Goal: Share content: Share content

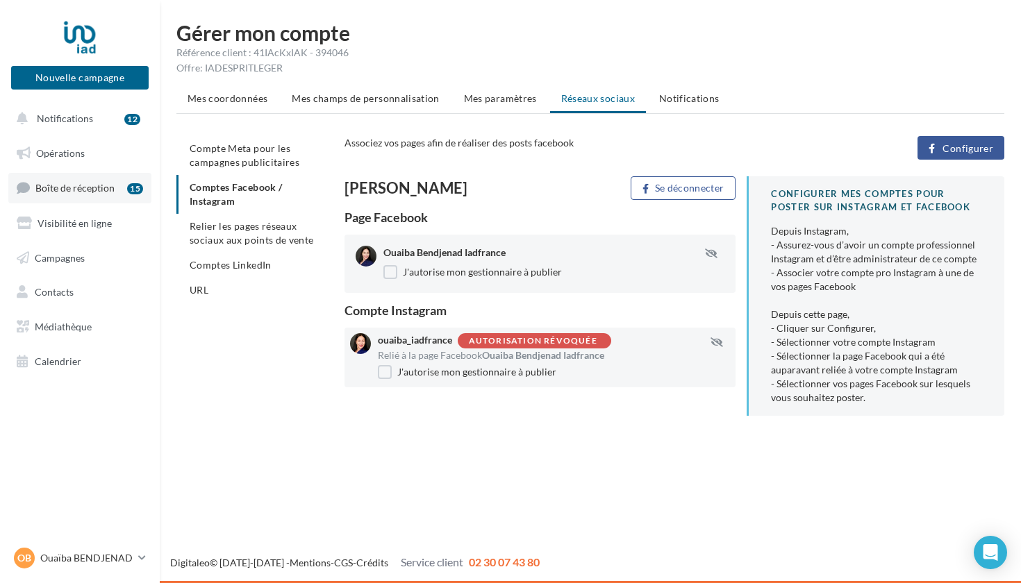
click at [75, 189] on span "Boîte de réception" at bounding box center [74, 188] width 79 height 12
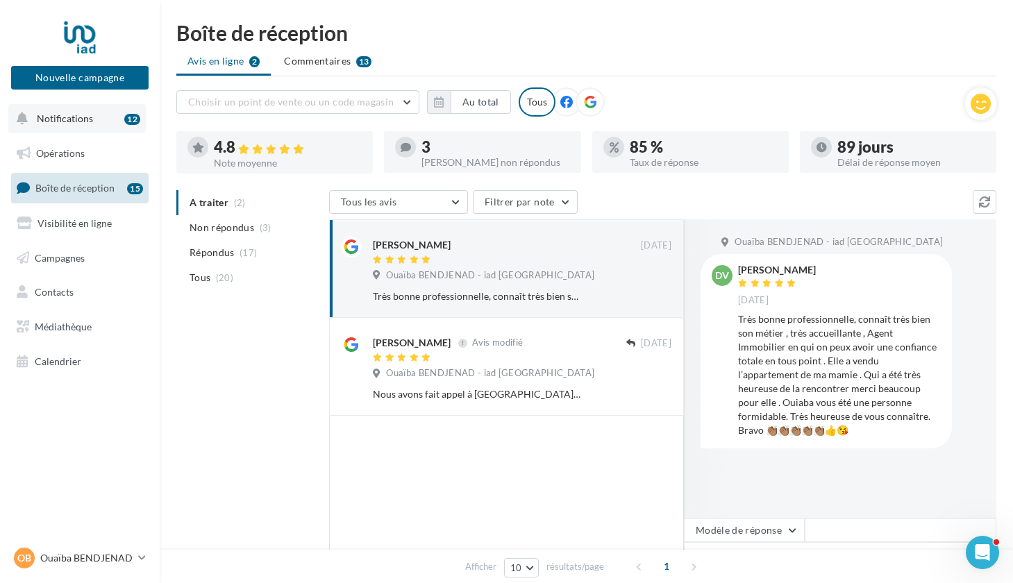
click at [85, 118] on span "Notifications" at bounding box center [65, 118] width 56 height 12
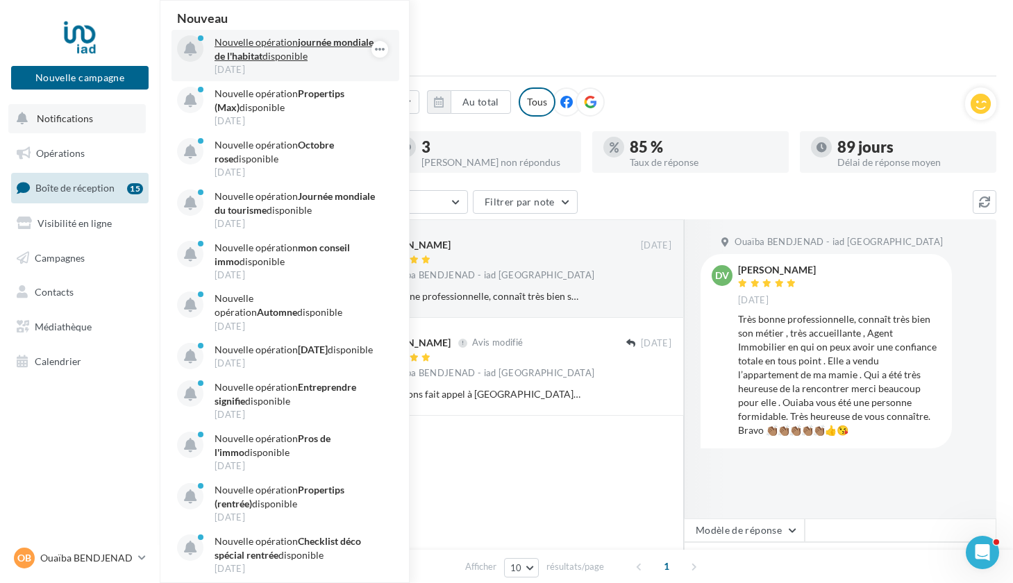
click at [264, 52] on strong "journée mondiale de l'habitat" at bounding box center [294, 49] width 159 height 26
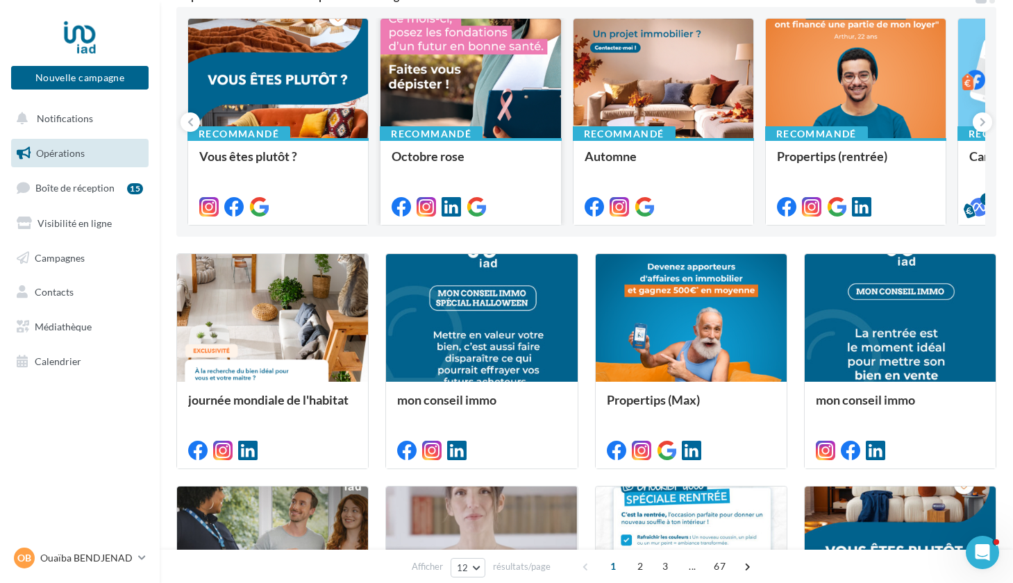
scroll to position [142, 0]
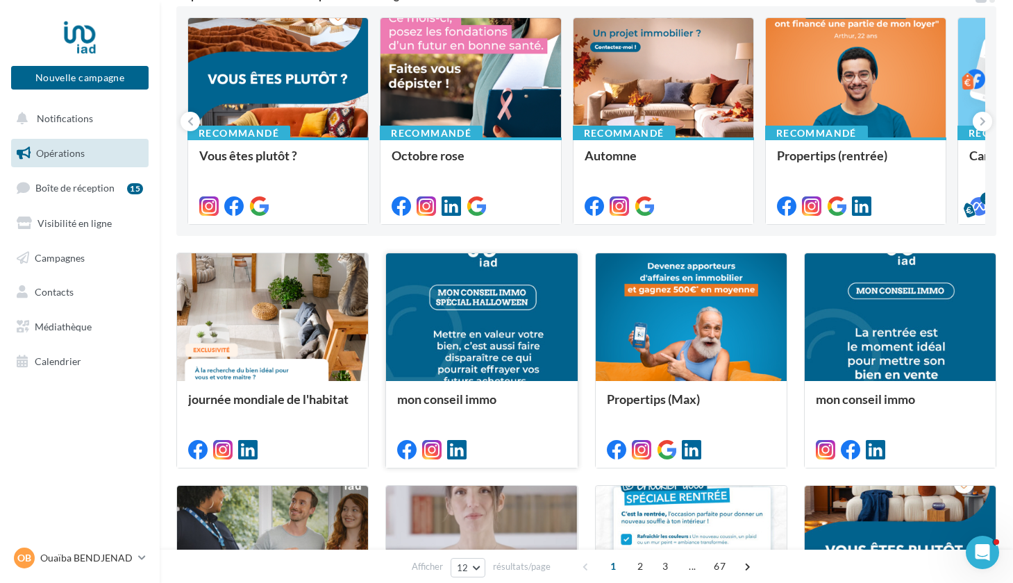
click at [478, 324] on div at bounding box center [481, 317] width 191 height 128
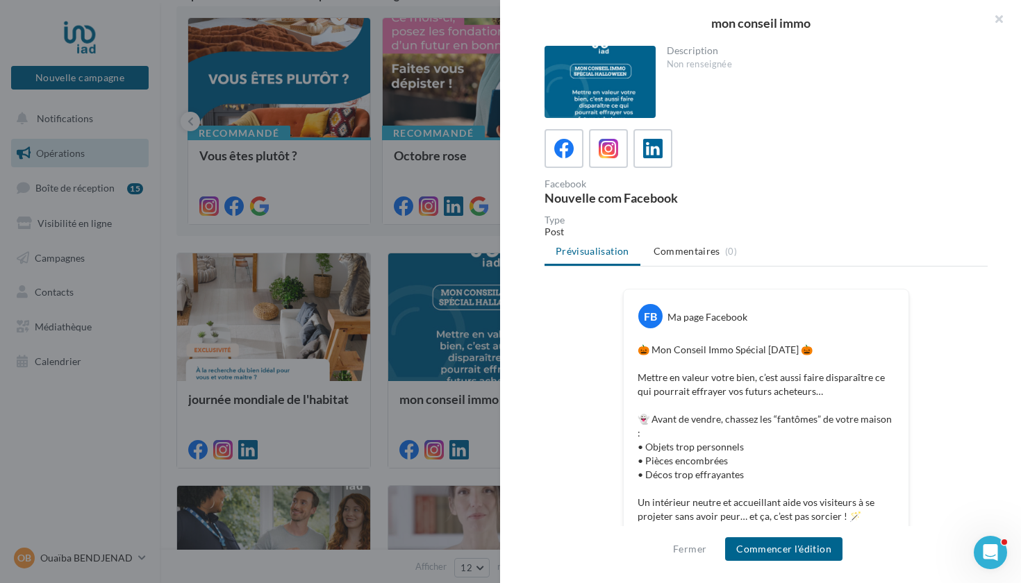
click at [593, 77] on div at bounding box center [599, 82] width 111 height 72
click at [999, 17] on button "button" at bounding box center [993, 21] width 56 height 42
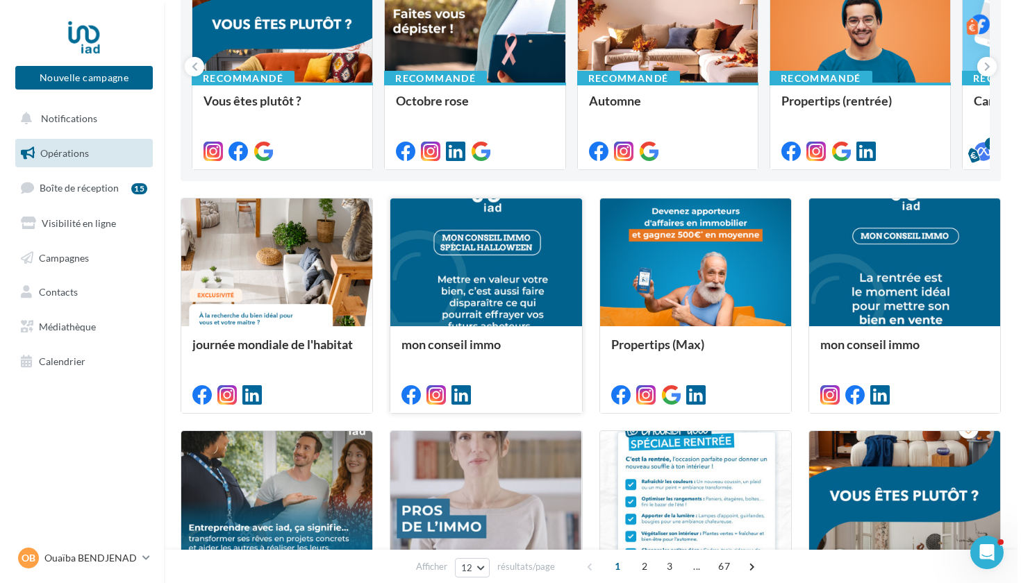
scroll to position [199, 0]
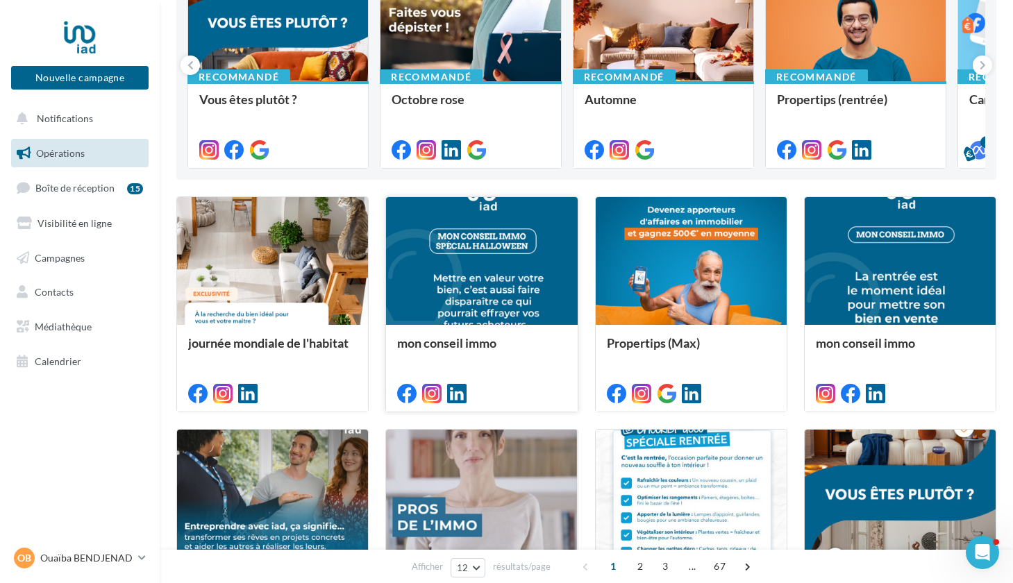
click at [483, 244] on div at bounding box center [481, 261] width 191 height 128
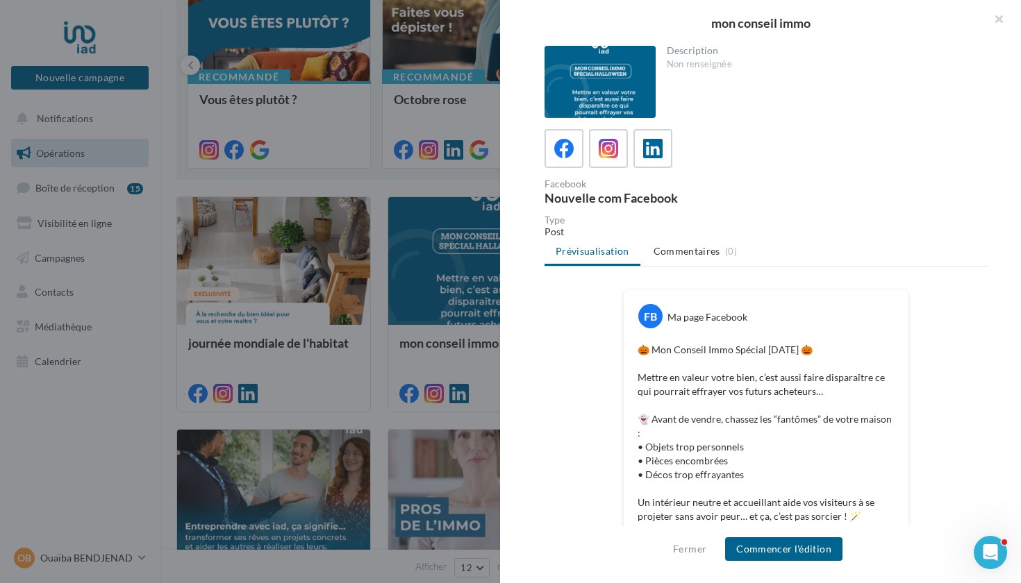
click at [606, 69] on div at bounding box center [599, 82] width 111 height 72
click at [686, 548] on button "Fermer" at bounding box center [689, 549] width 44 height 17
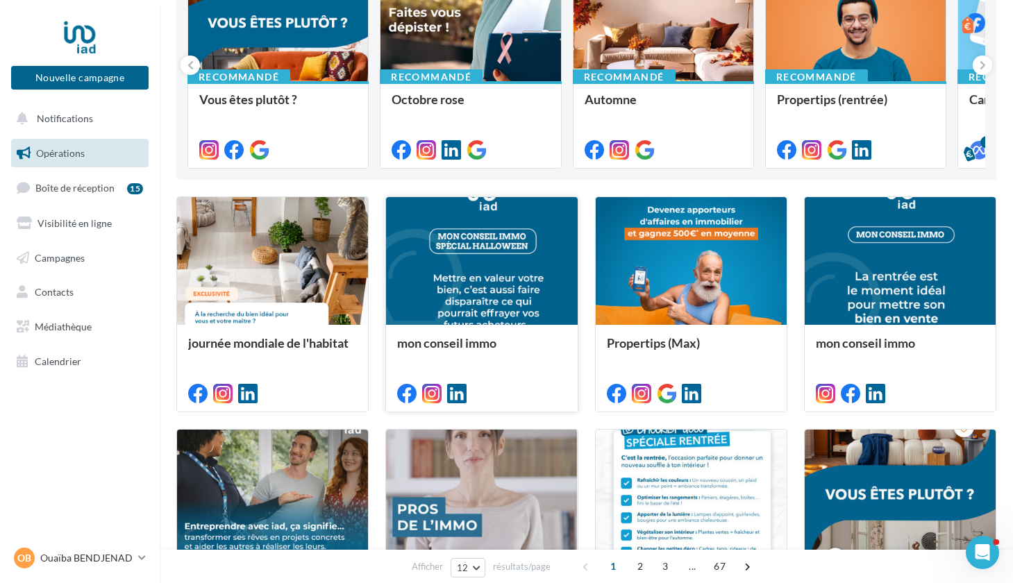
click at [476, 237] on div at bounding box center [481, 261] width 191 height 128
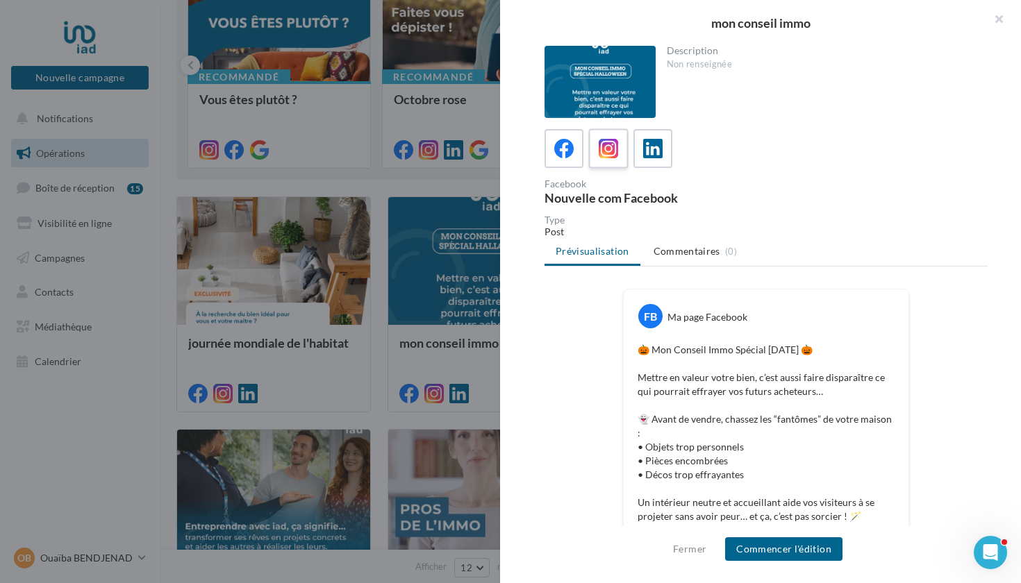
click at [606, 144] on icon at bounding box center [609, 149] width 20 height 20
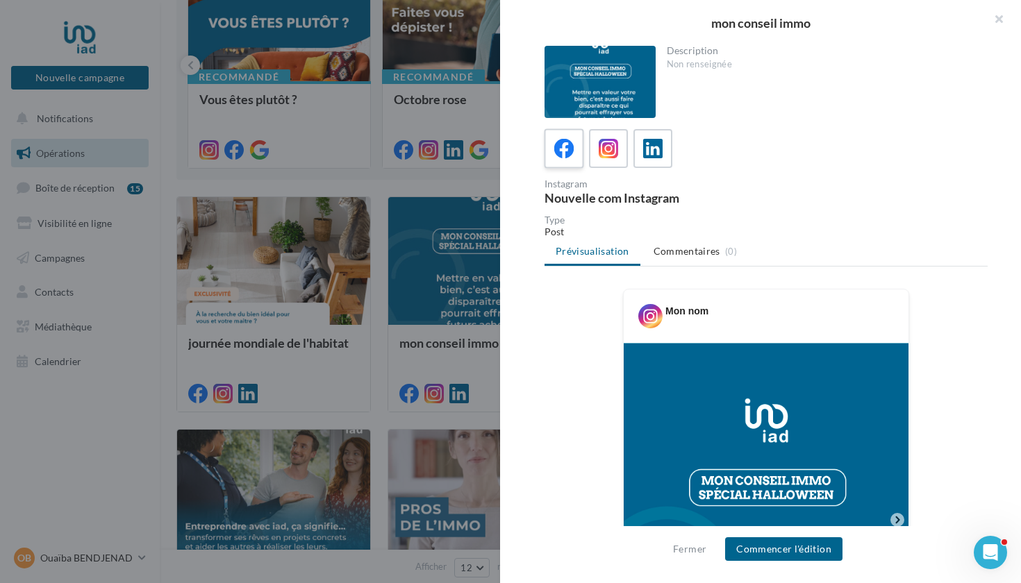
click at [558, 147] on icon at bounding box center [564, 149] width 20 height 20
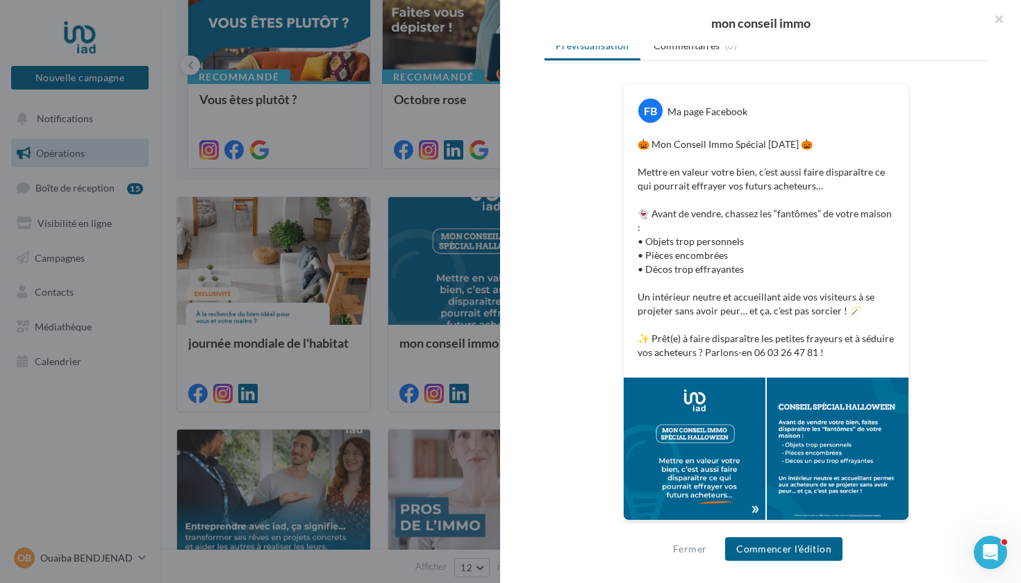
scroll to position [205, 0]
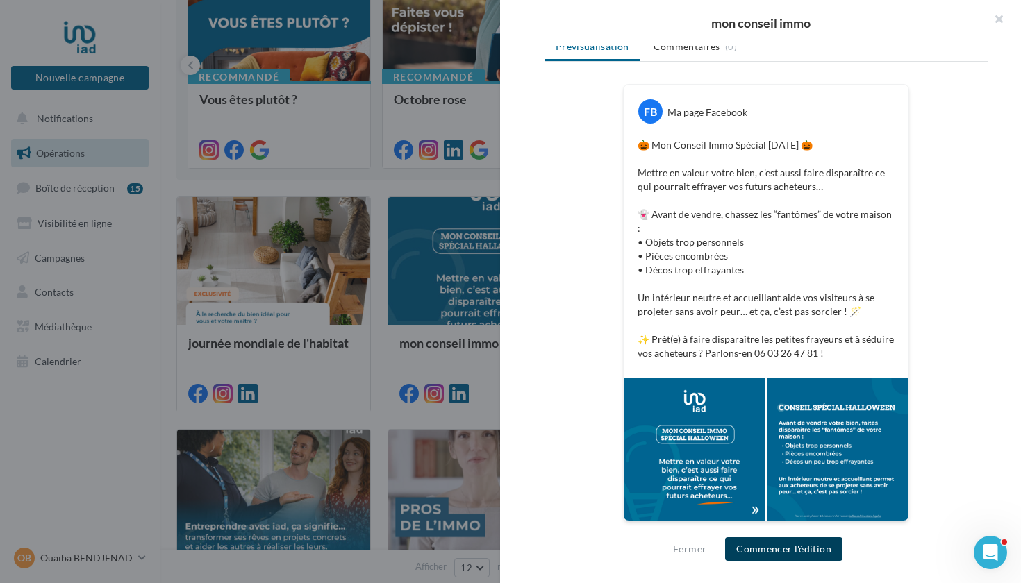
click at [783, 549] on button "Commencer l'édition" at bounding box center [783, 549] width 117 height 24
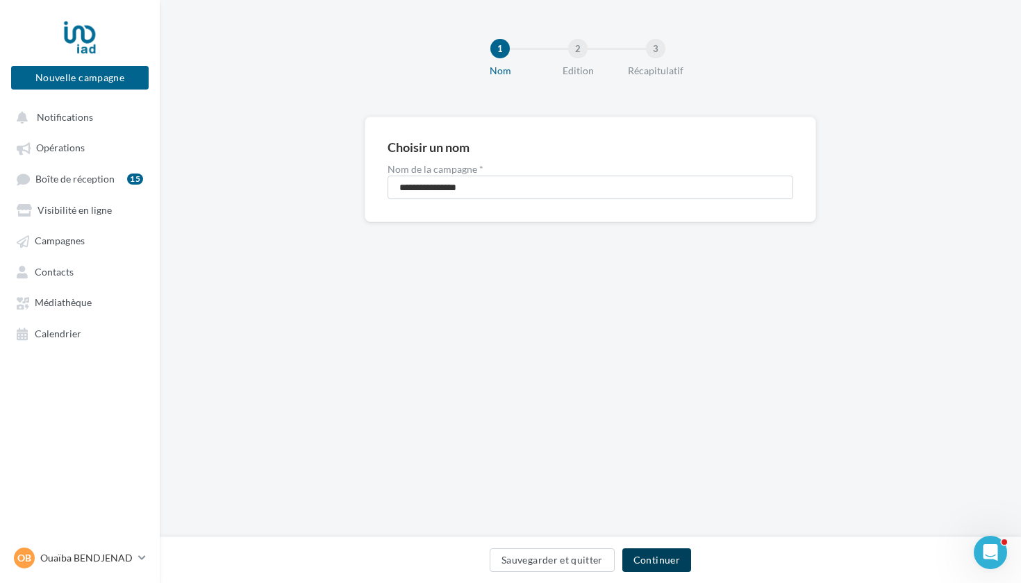
click at [657, 560] on button "Continuer" at bounding box center [656, 561] width 69 height 24
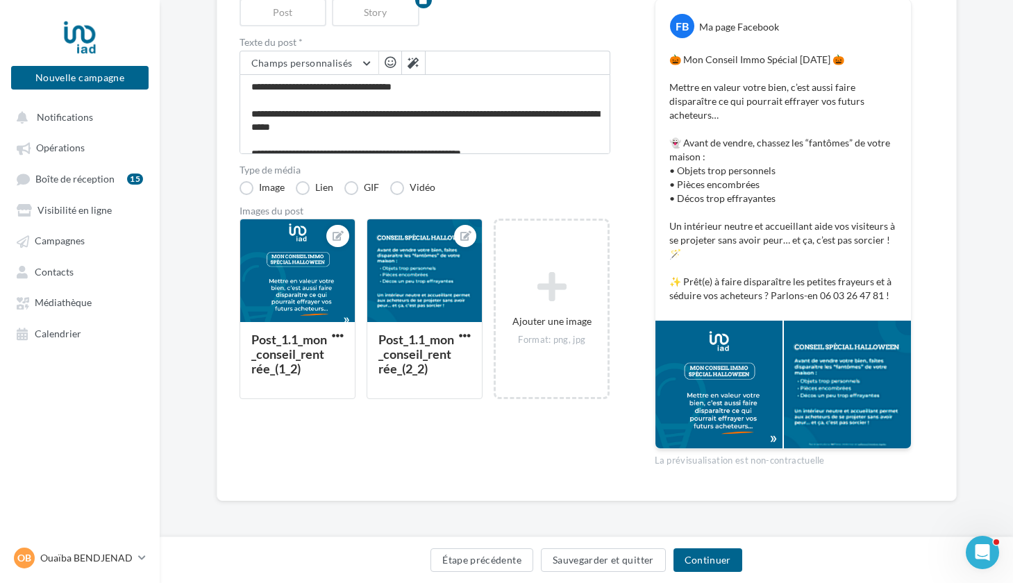
scroll to position [176, 0]
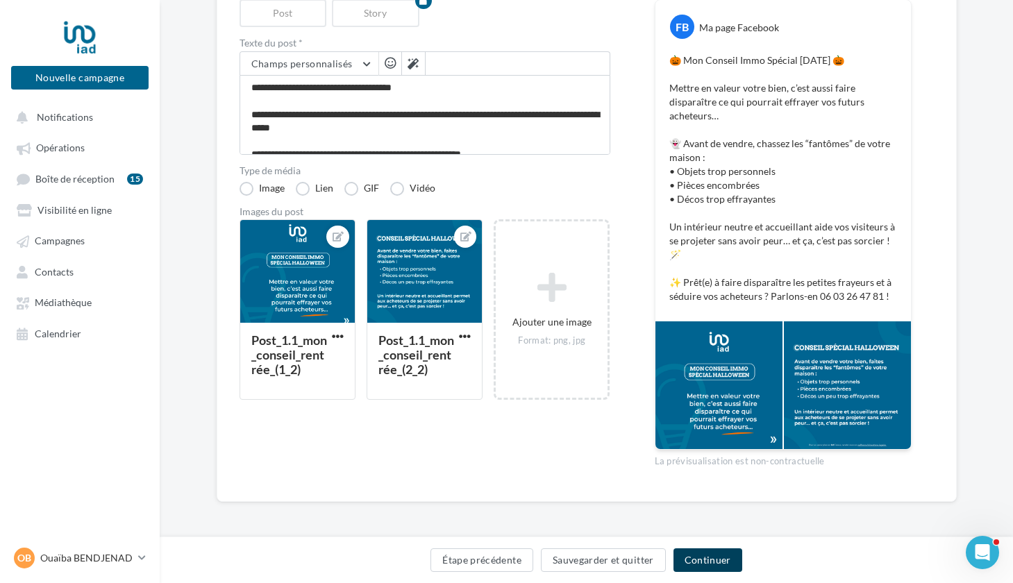
click at [703, 560] on button "Continuer" at bounding box center [708, 561] width 69 height 24
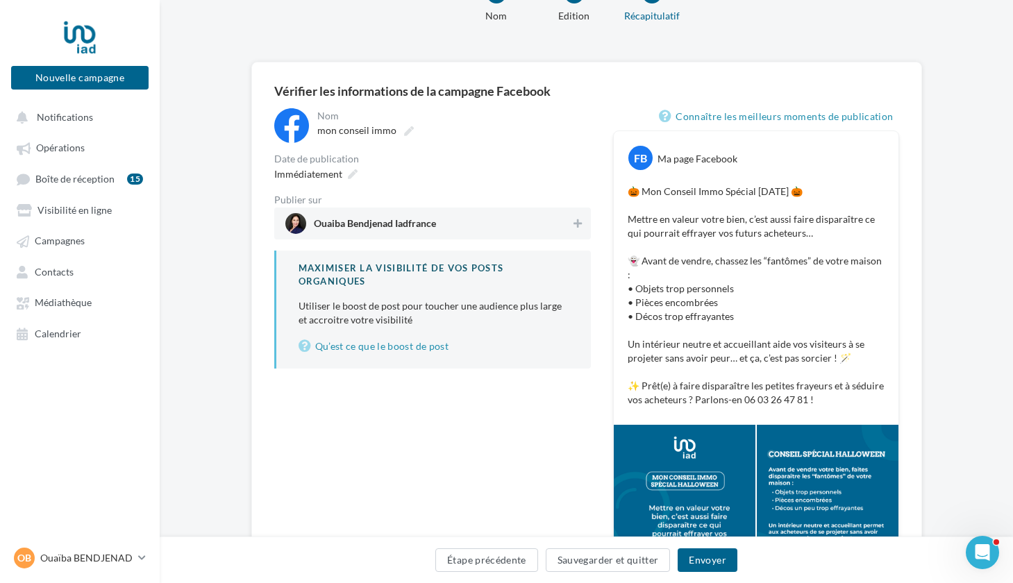
scroll to position [62, 0]
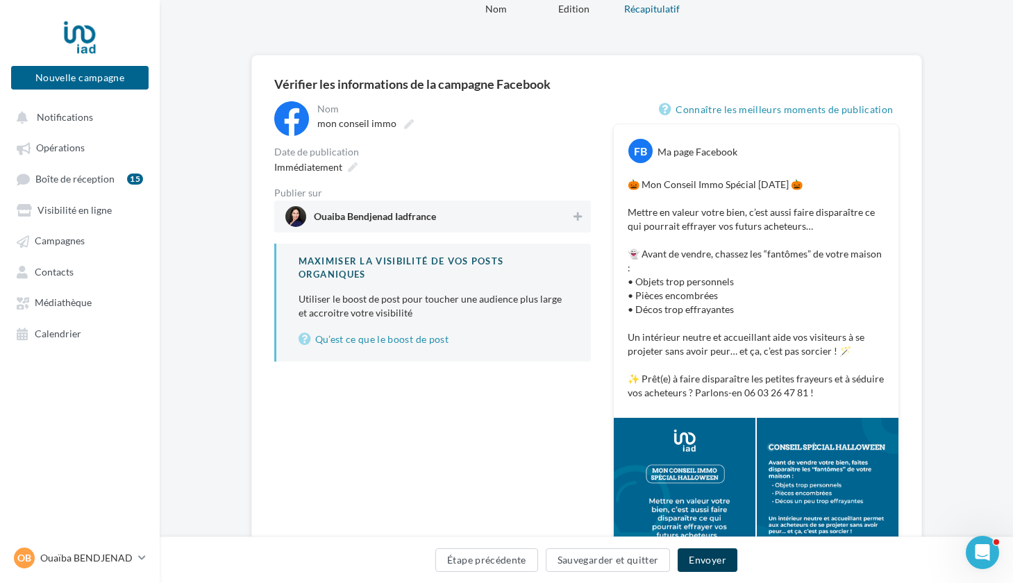
click at [711, 558] on button "Envoyer" at bounding box center [707, 561] width 59 height 24
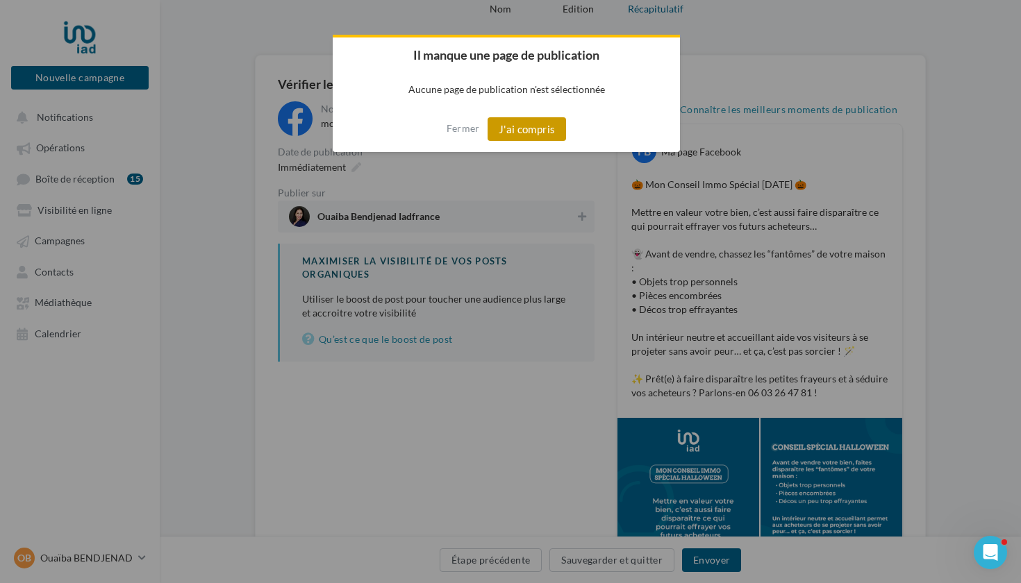
click at [521, 129] on button "J'ai compris" at bounding box center [526, 129] width 79 height 24
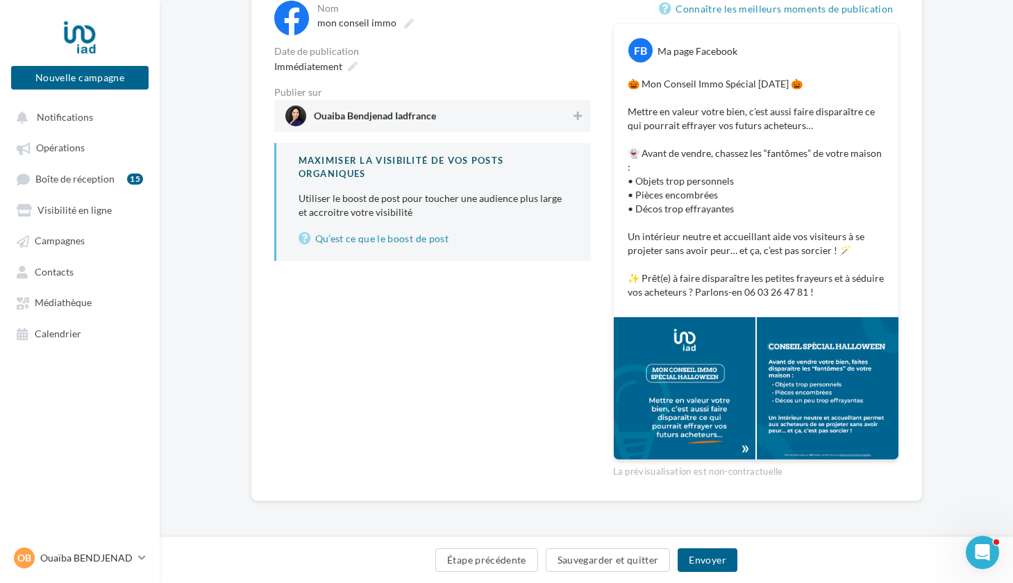
scroll to position [162, 0]
click at [712, 556] on button "Envoyer" at bounding box center [707, 561] width 59 height 24
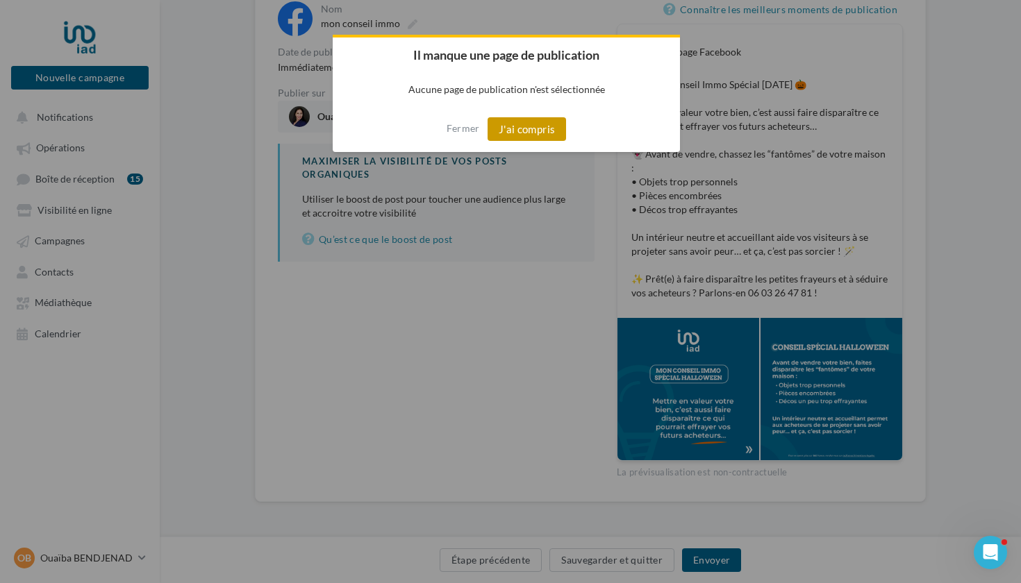
click at [522, 134] on button "J'ai compris" at bounding box center [526, 129] width 79 height 24
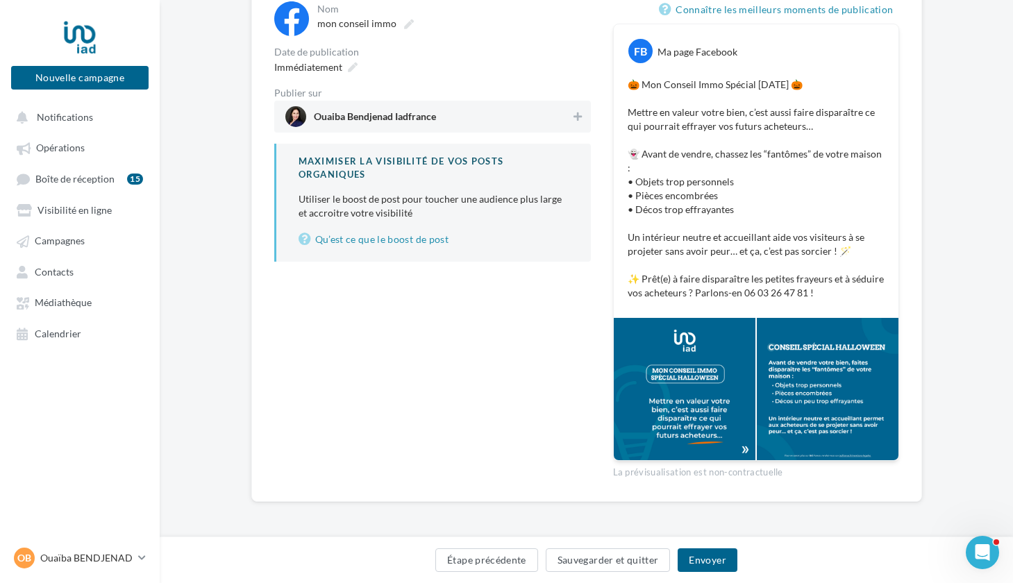
click at [666, 369] on div at bounding box center [685, 389] width 142 height 142
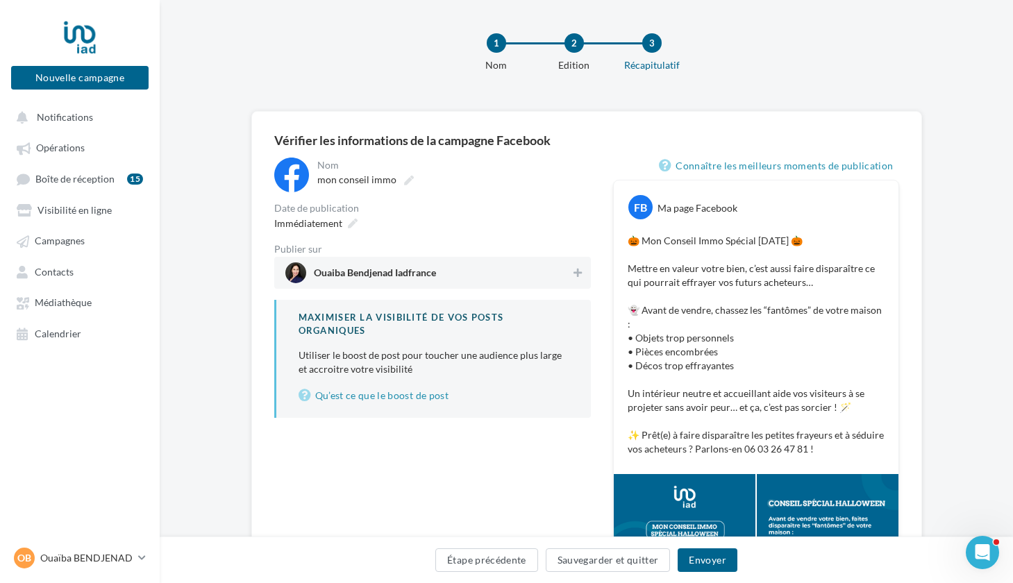
scroll to position [5, 0]
click at [340, 325] on div "Maximiser la visibilité de vos posts organiques" at bounding box center [434, 325] width 270 height 26
click at [379, 278] on span "Ouaiba Bendjenad Iadfrance" at bounding box center [375, 276] width 122 height 15
click at [388, 275] on span "Ouaiba Bendjenad Iadfrance" at bounding box center [375, 276] width 122 height 15
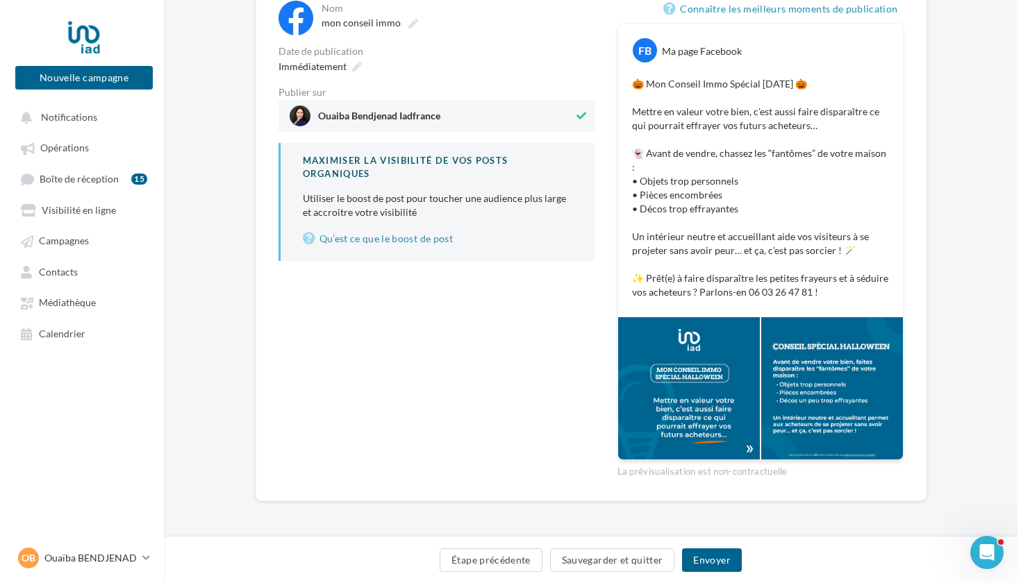
scroll to position [162, 0]
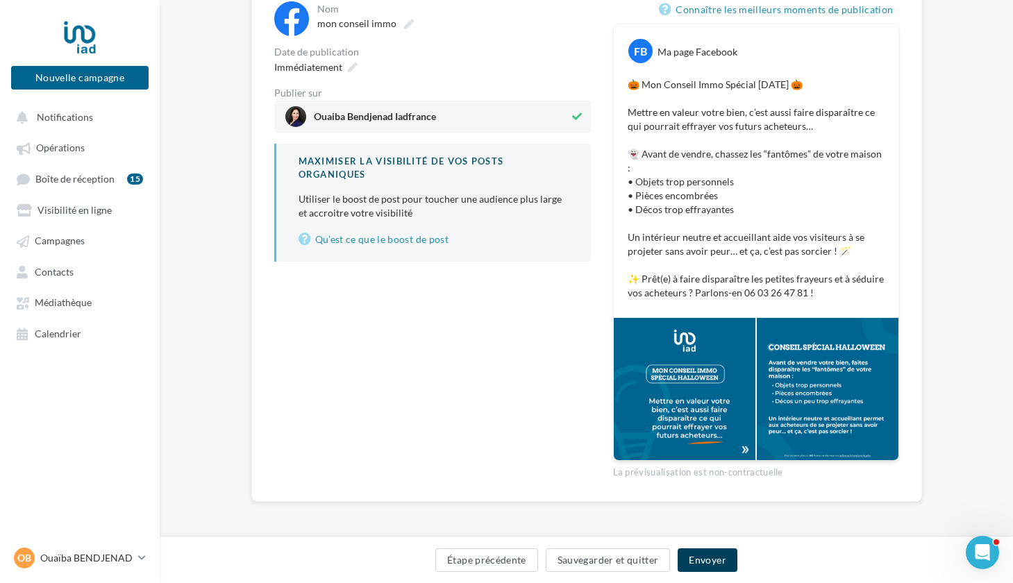
click at [704, 558] on button "Envoyer" at bounding box center [707, 561] width 59 height 24
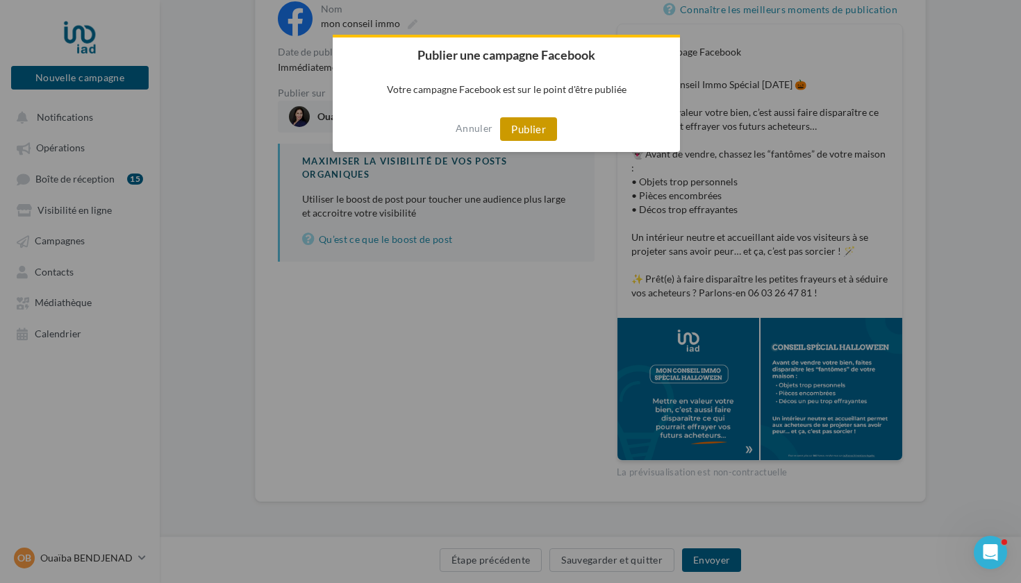
click at [521, 126] on button "Publier" at bounding box center [528, 129] width 57 height 24
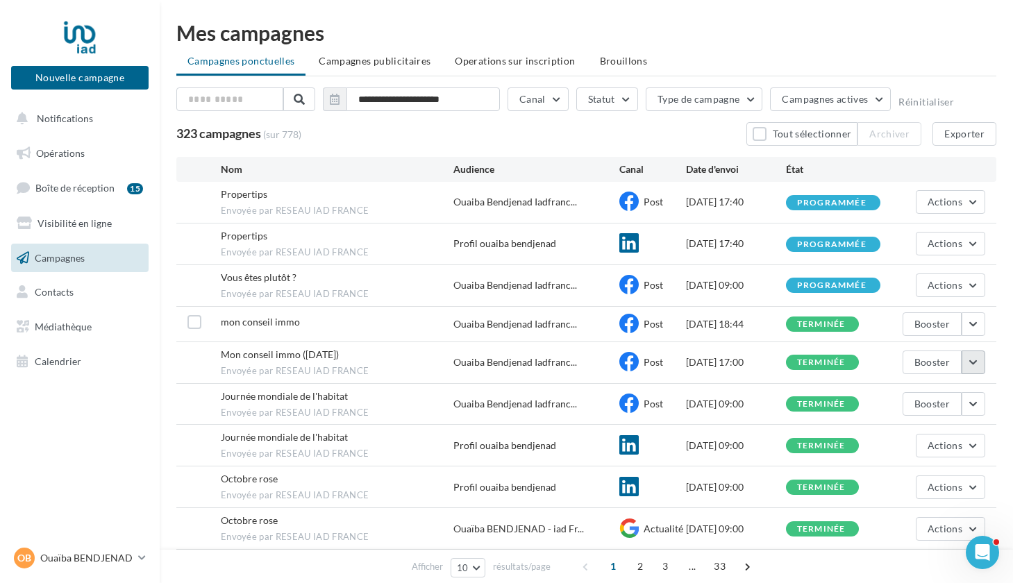
click at [976, 358] on button "button" at bounding box center [974, 363] width 24 height 24
click at [890, 395] on button "Voir les résultats" at bounding box center [915, 395] width 139 height 36
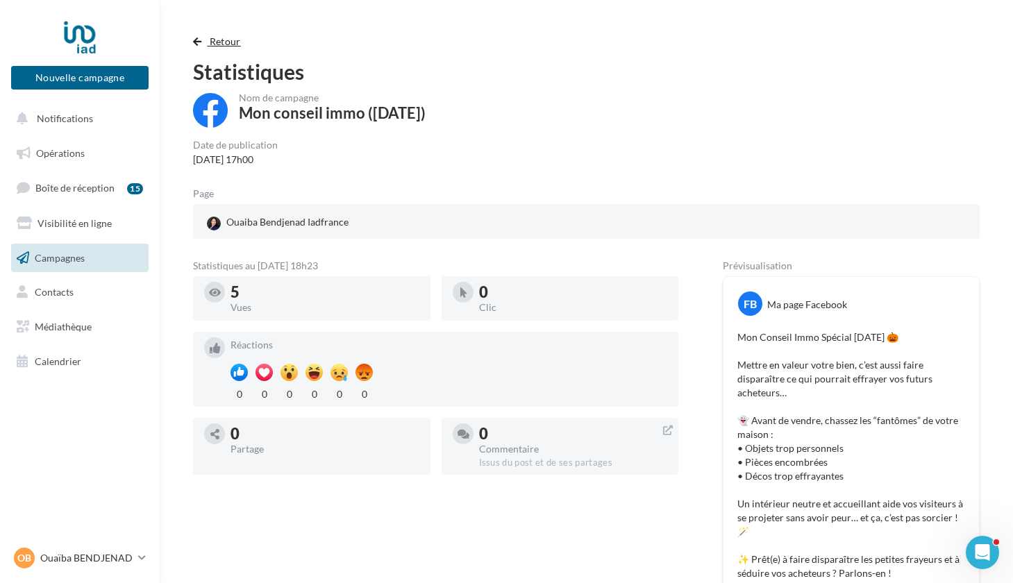
click at [197, 36] on button "Retour" at bounding box center [219, 41] width 53 height 17
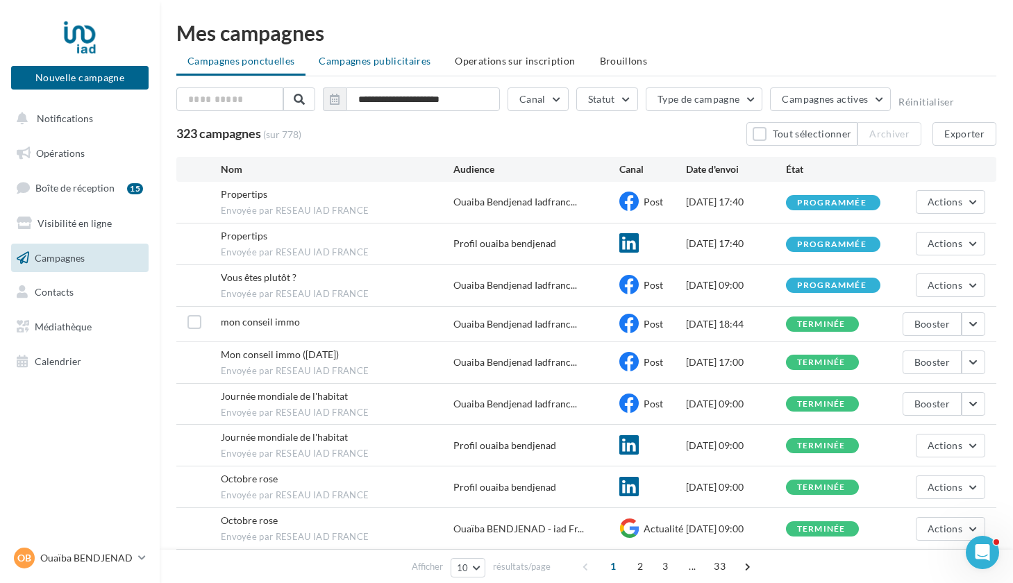
click at [360, 57] on span "Campagnes publicitaires" at bounding box center [375, 61] width 112 height 12
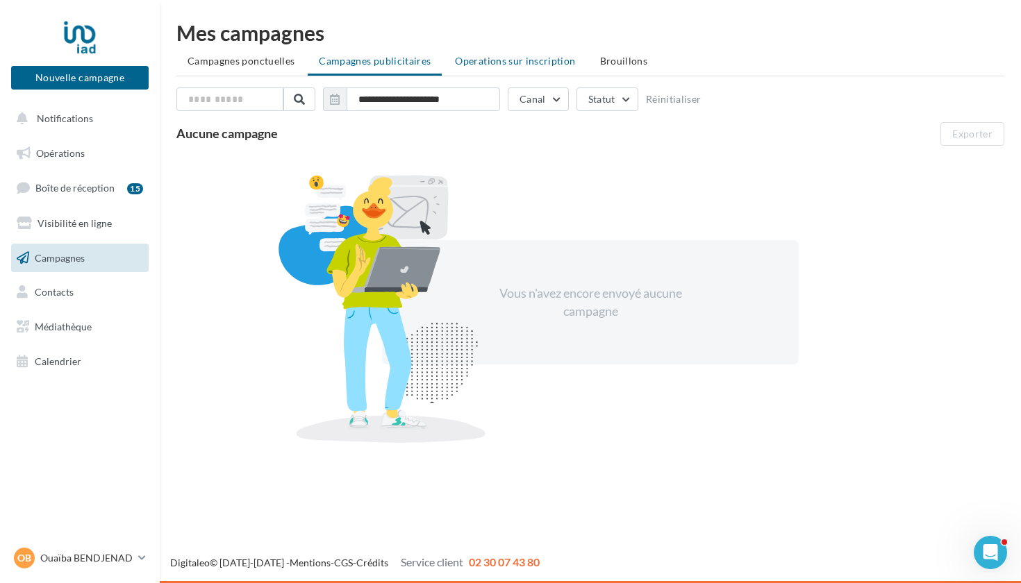
click at [504, 57] on span "Operations sur inscription" at bounding box center [515, 61] width 120 height 12
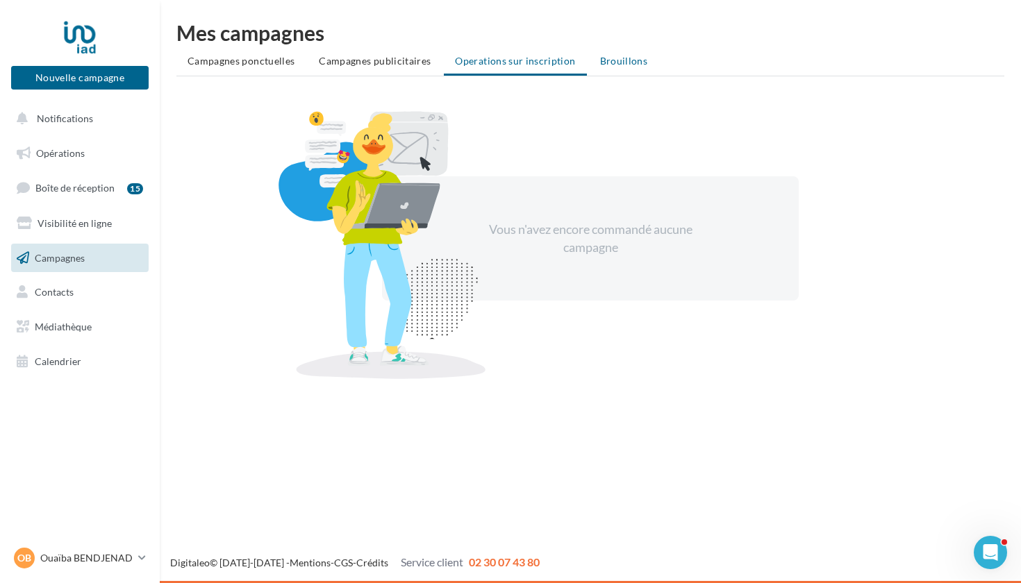
click at [615, 59] on span "Brouillons" at bounding box center [624, 61] width 48 height 12
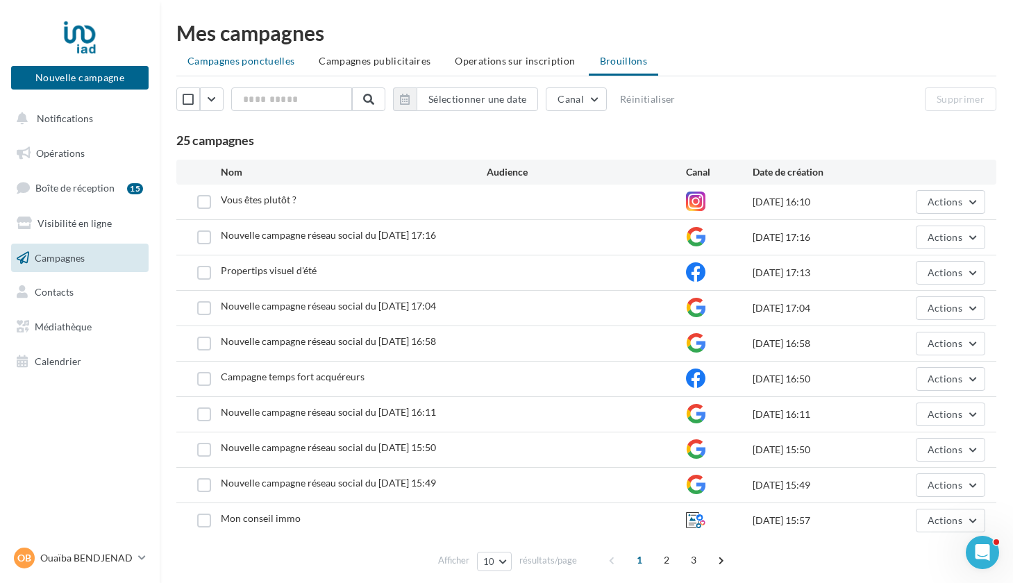
click at [235, 60] on span "Campagnes ponctuelles" at bounding box center [240, 61] width 107 height 12
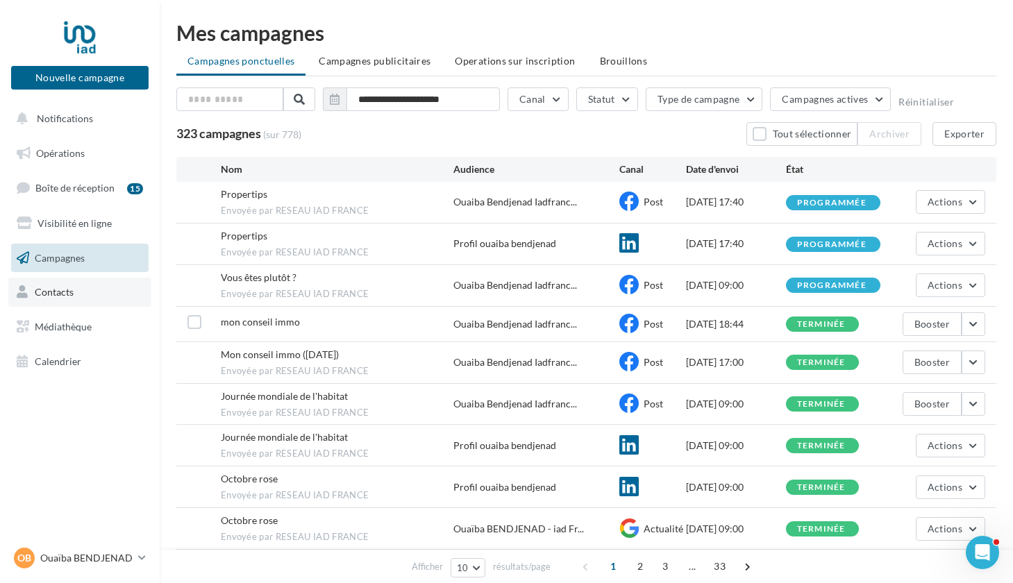
click at [54, 295] on span "Contacts" at bounding box center [54, 292] width 39 height 12
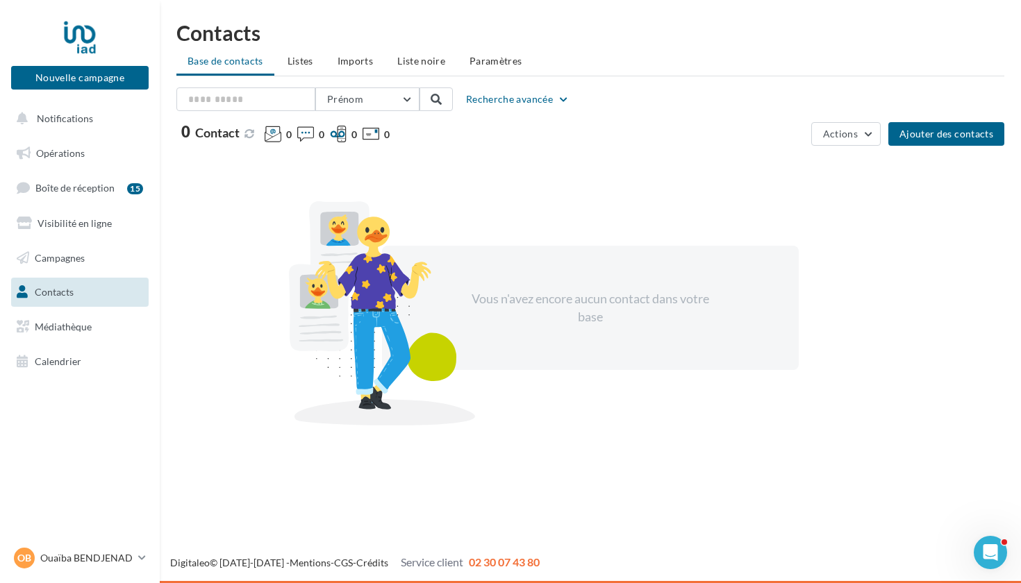
click at [58, 326] on span "Médiathèque" at bounding box center [63, 327] width 57 height 12
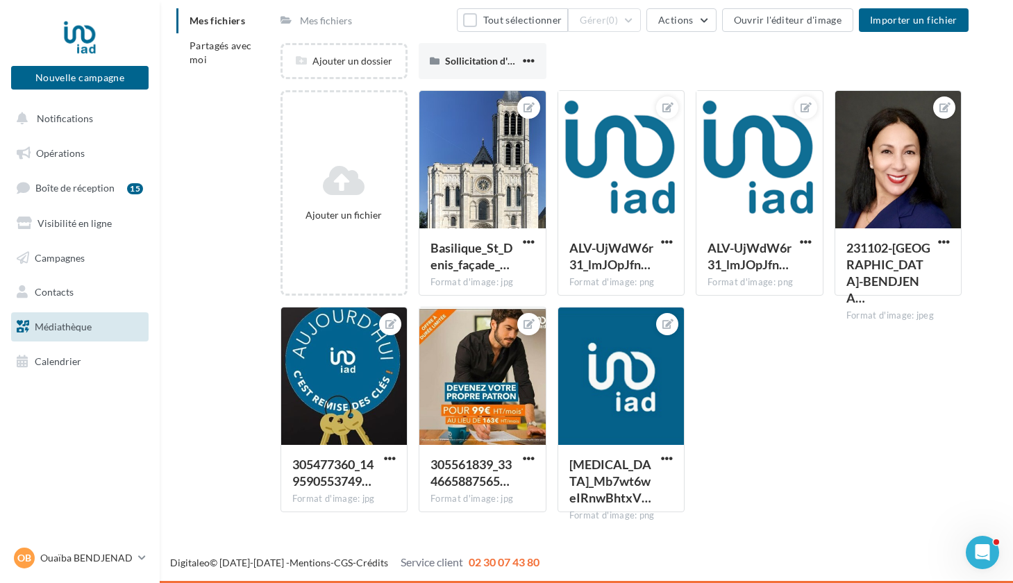
scroll to position [81, 0]
click at [531, 319] on icon at bounding box center [529, 324] width 11 height 10
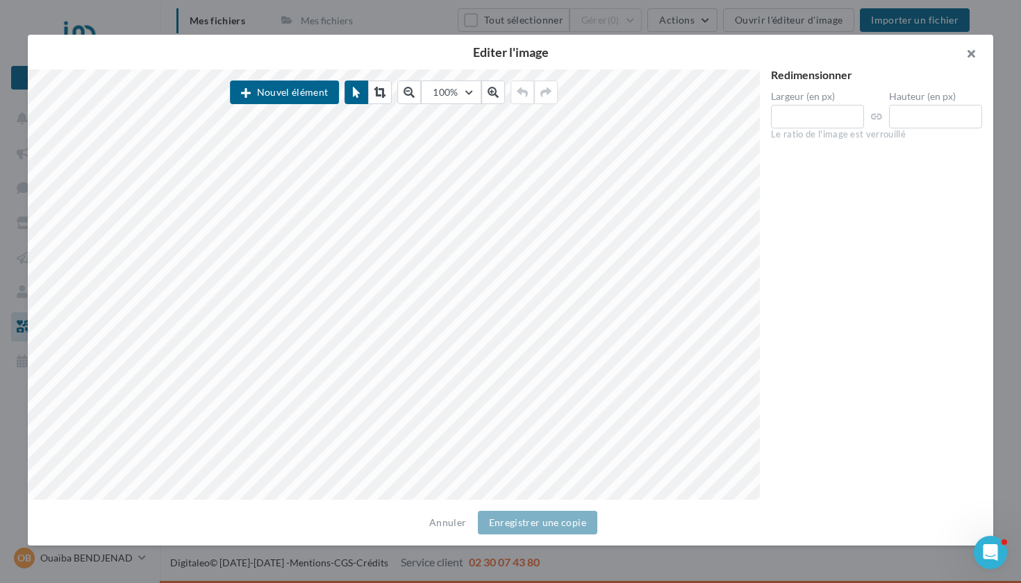
click at [969, 53] on button "button" at bounding box center [965, 56] width 56 height 42
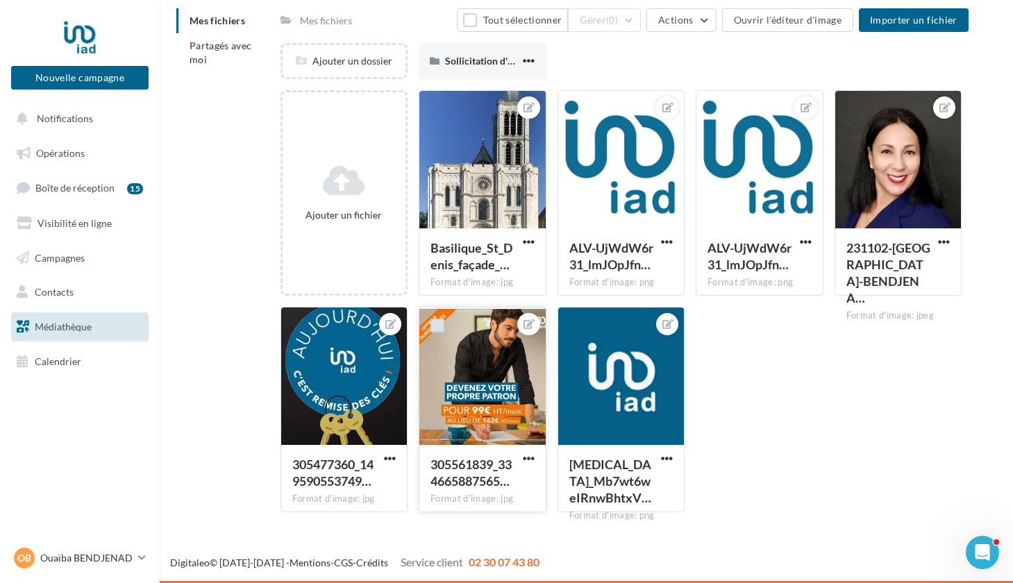
click at [435, 326] on label at bounding box center [437, 326] width 14 height 14
click at [472, 353] on div at bounding box center [482, 377] width 126 height 139
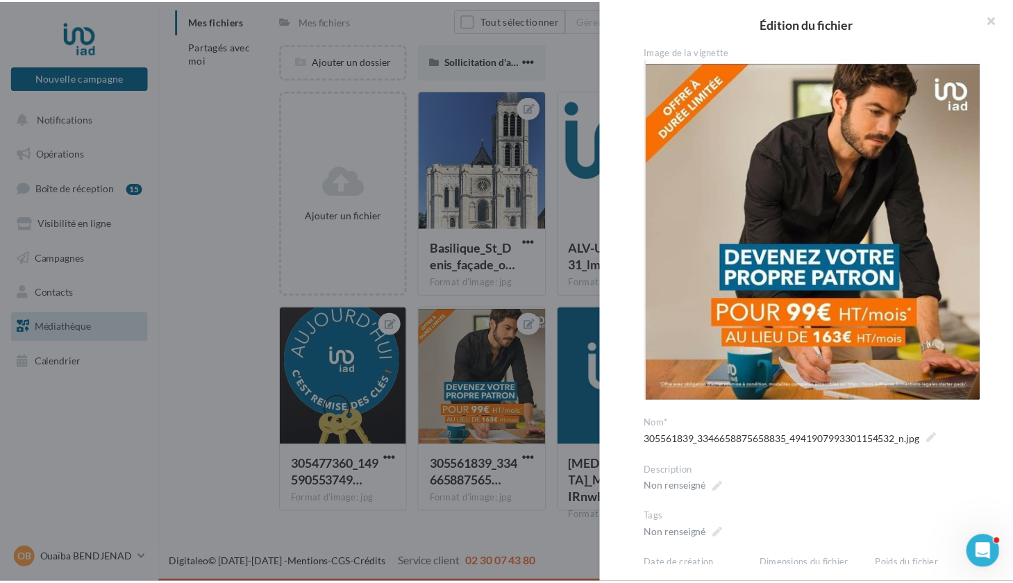
scroll to position [0, 0]
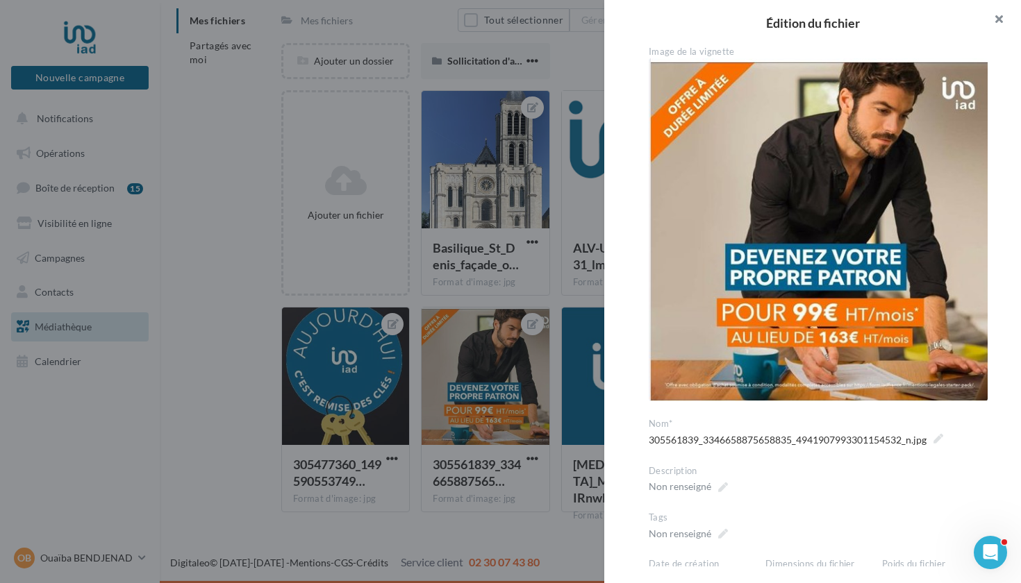
click at [998, 15] on button "button" at bounding box center [993, 21] width 56 height 42
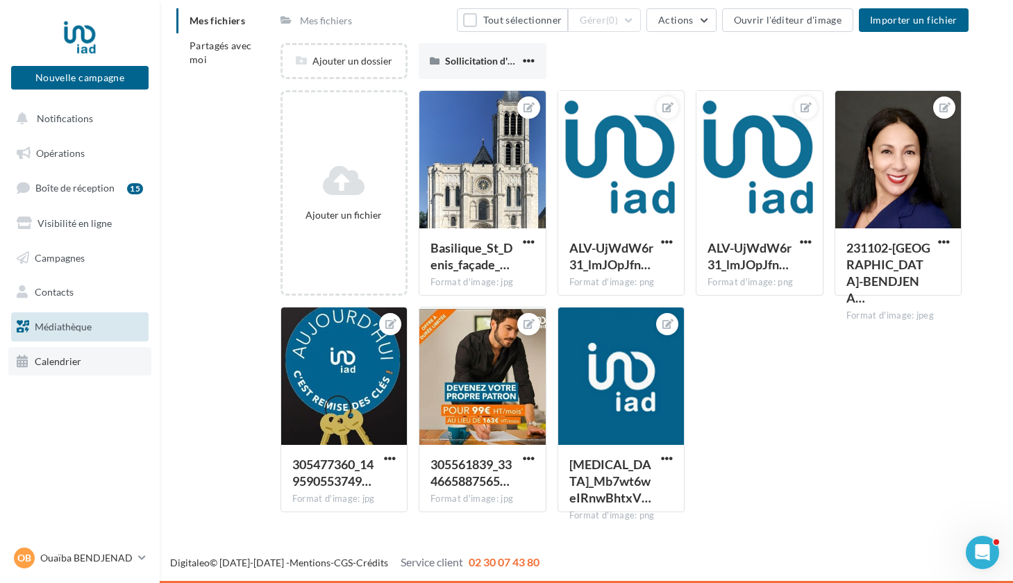
click at [56, 359] on span "Calendrier" at bounding box center [58, 362] width 47 height 12
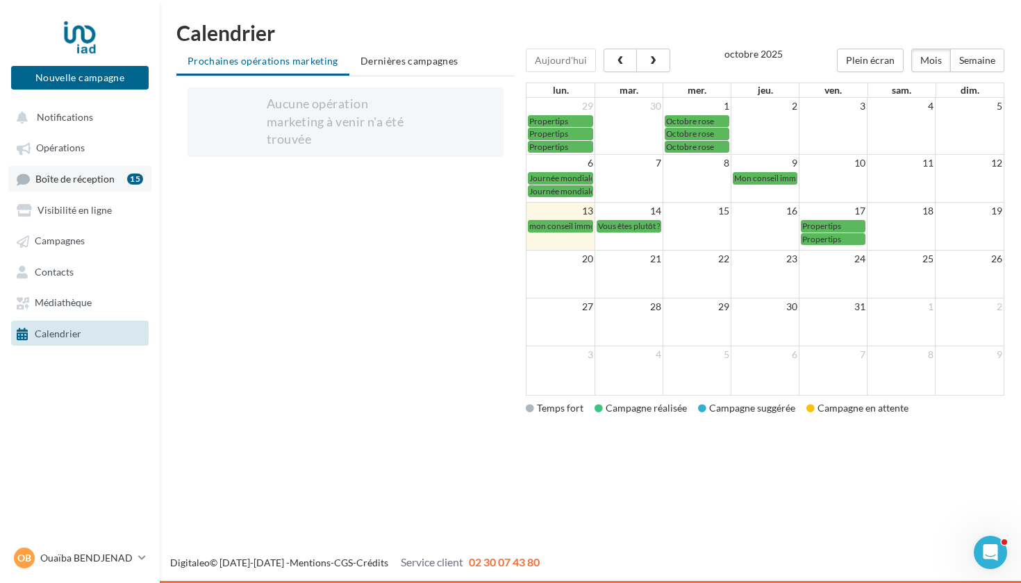
click at [94, 176] on span "Boîte de réception" at bounding box center [74, 179] width 79 height 12
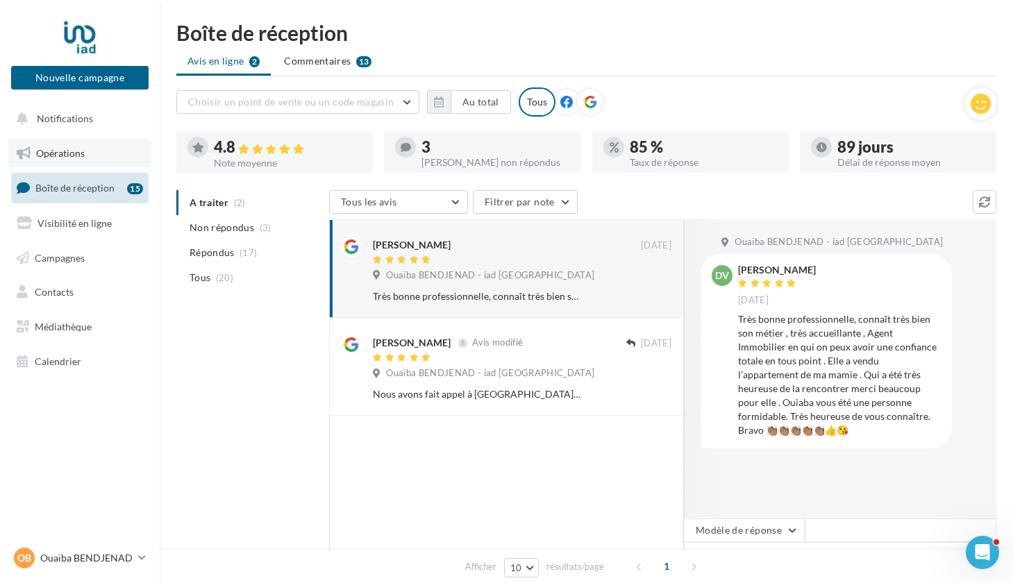
click at [60, 154] on span "Opérations" at bounding box center [60, 153] width 49 height 12
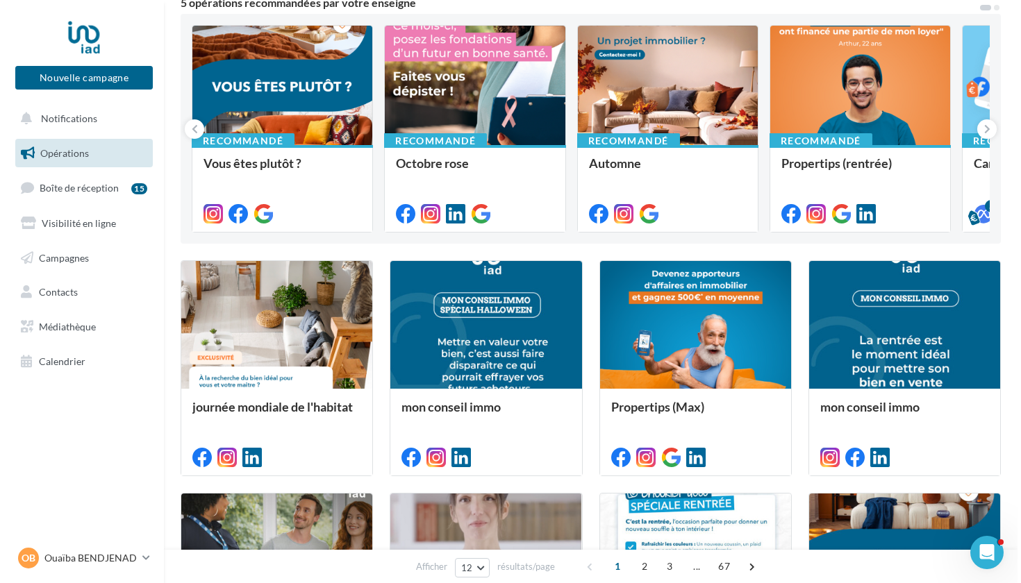
scroll to position [138, 0]
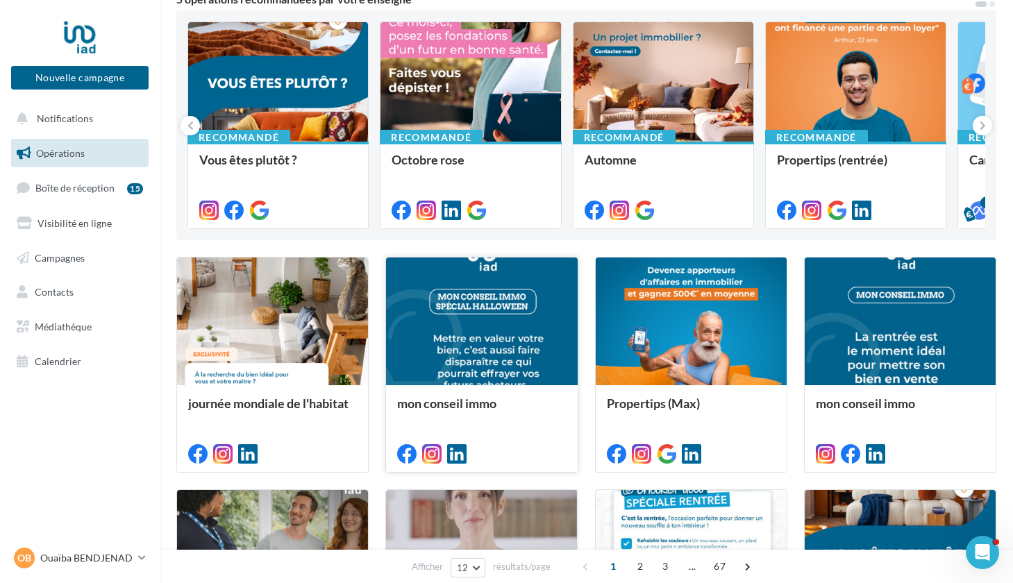
click at [480, 323] on div at bounding box center [481, 322] width 191 height 128
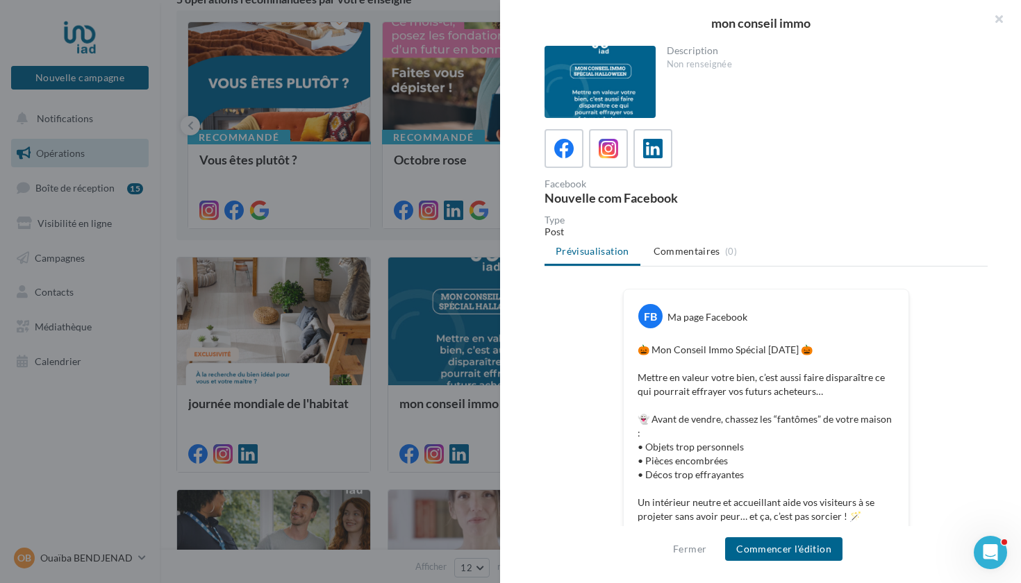
click at [598, 251] on ul "Prévisualisation Commentaires (0)" at bounding box center [765, 253] width 443 height 28
click at [608, 80] on div at bounding box center [599, 82] width 111 height 72
click at [585, 251] on ul "Prévisualisation Commentaires (0)" at bounding box center [765, 253] width 443 height 28
click at [681, 253] on span "Commentaires" at bounding box center [686, 251] width 67 height 14
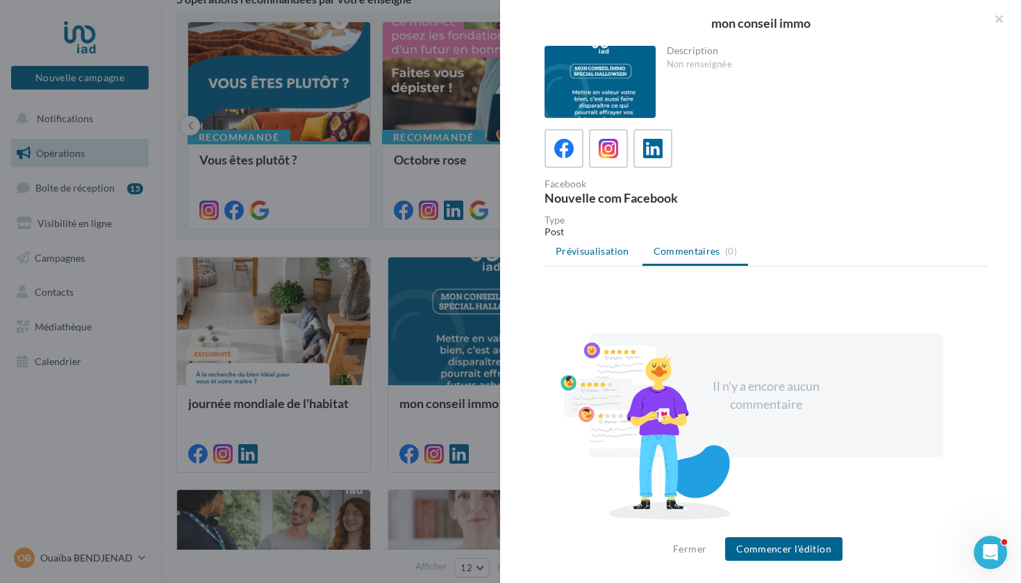
click at [585, 251] on span "Prévisualisation" at bounding box center [592, 251] width 74 height 12
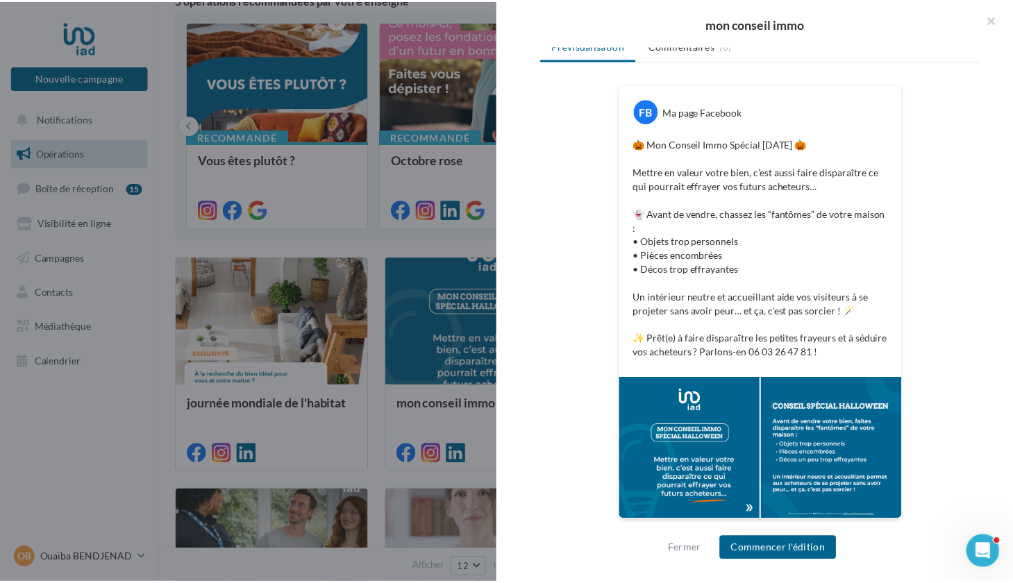
scroll to position [205, 0]
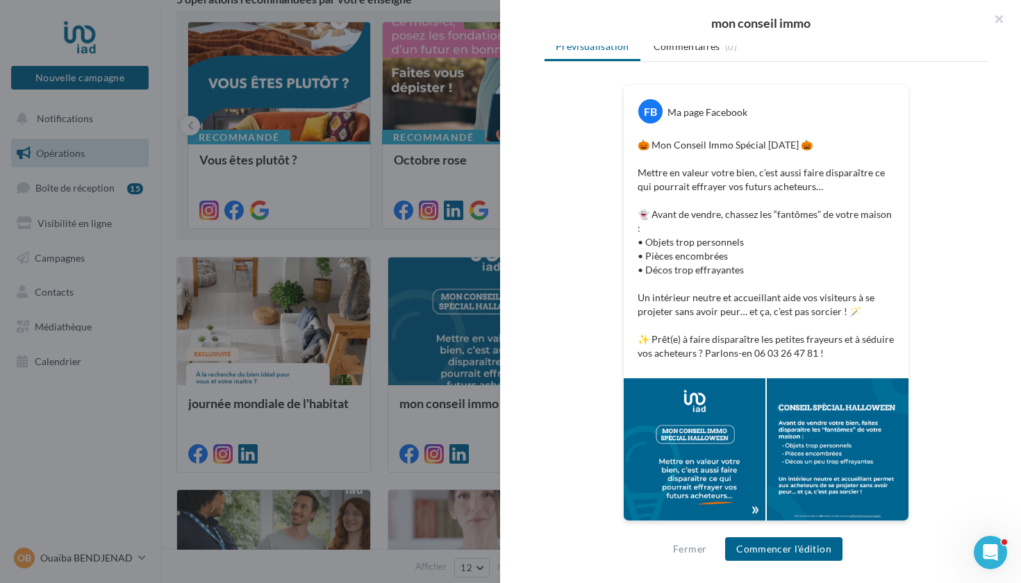
click at [662, 419] on div at bounding box center [695, 449] width 142 height 142
click at [812, 436] on div at bounding box center [838, 449] width 142 height 142
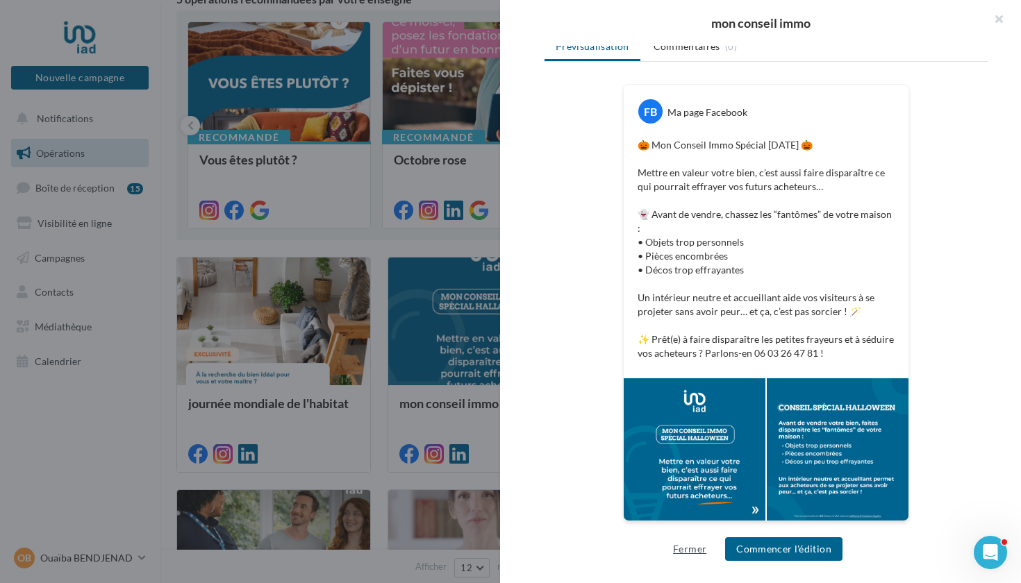
click at [685, 550] on button "Fermer" at bounding box center [689, 549] width 44 height 17
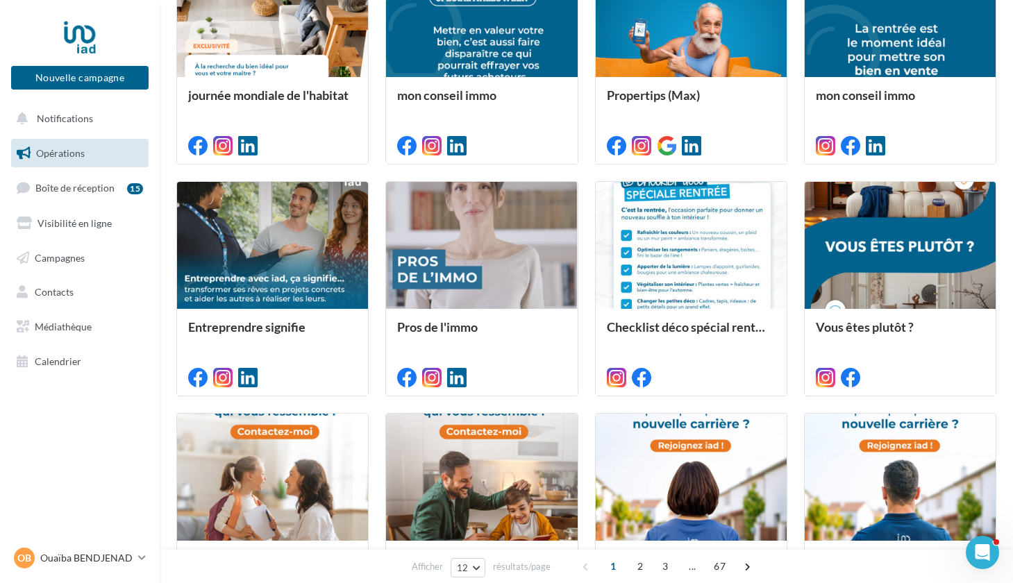
scroll to position [447, 0]
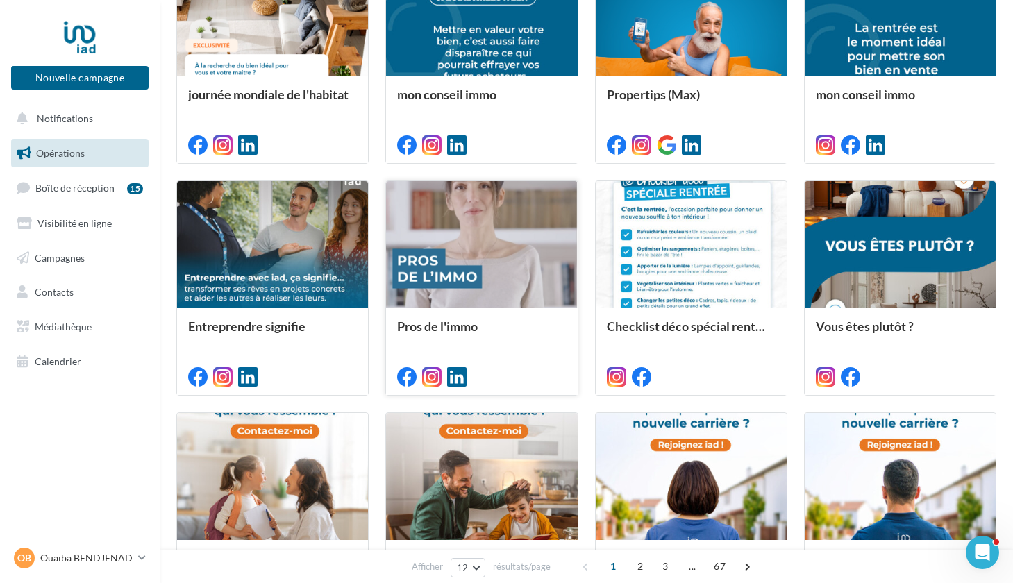
click at [442, 242] on div at bounding box center [481, 245] width 191 height 128
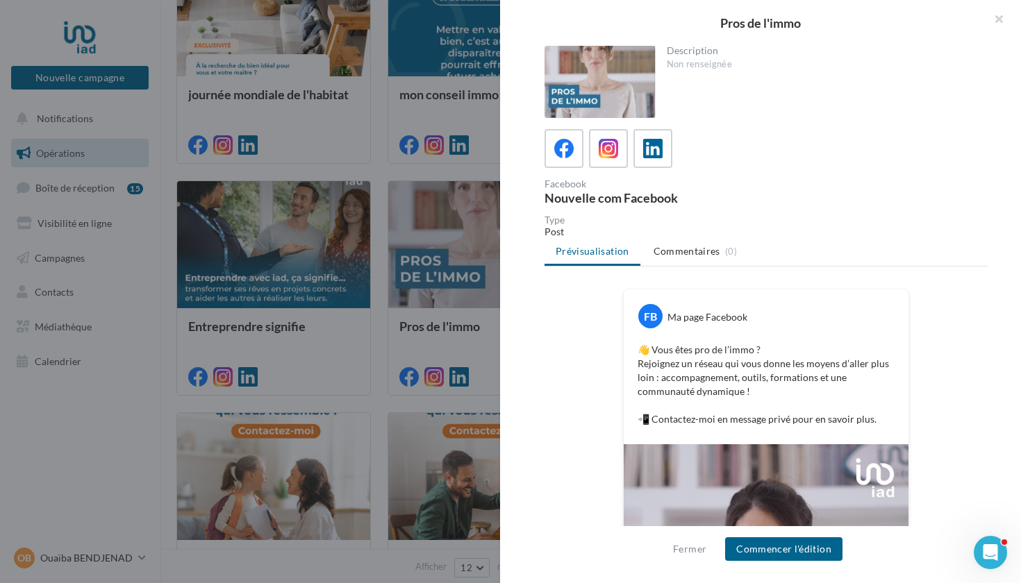
click at [586, 69] on div at bounding box center [599, 82] width 111 height 72
click at [1000, 13] on button "button" at bounding box center [993, 21] width 56 height 42
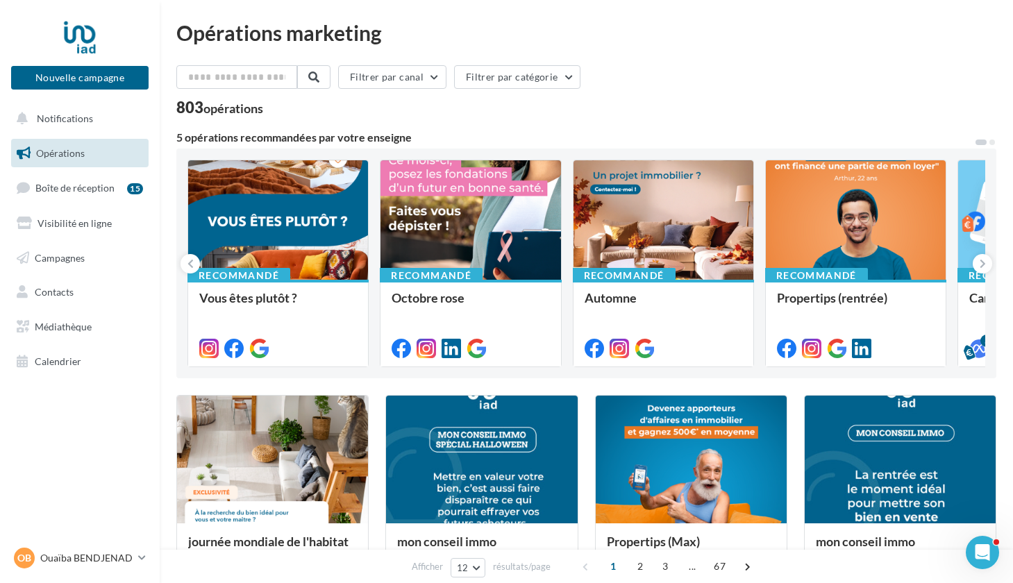
scroll to position [0, 0]
click at [70, 221] on span "Visibilité en ligne" at bounding box center [74, 223] width 74 height 12
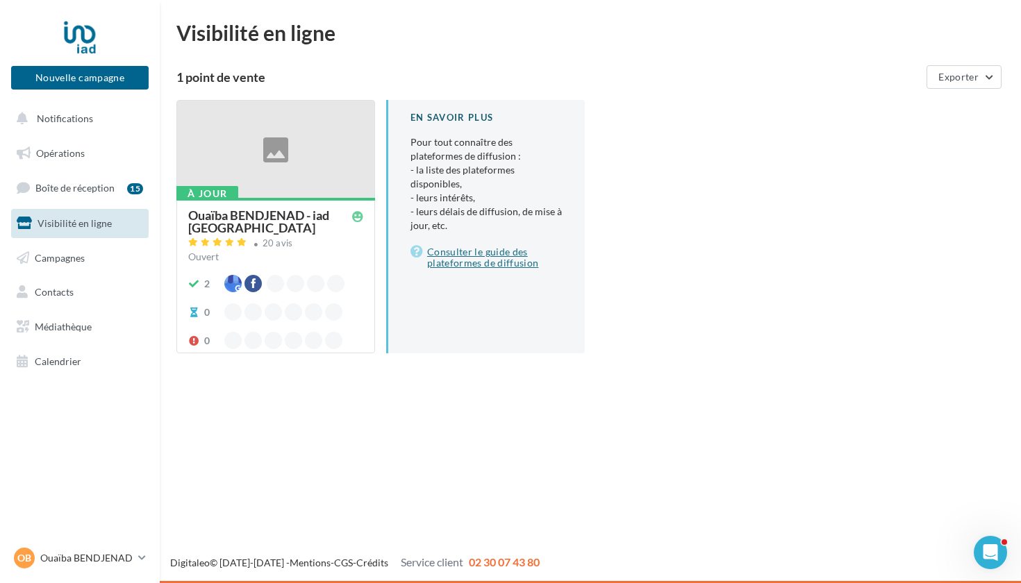
click at [477, 247] on link "Consulter le guide des plateformes de diffusion" at bounding box center [486, 258] width 152 height 28
click at [57, 153] on span "Opérations" at bounding box center [60, 153] width 49 height 12
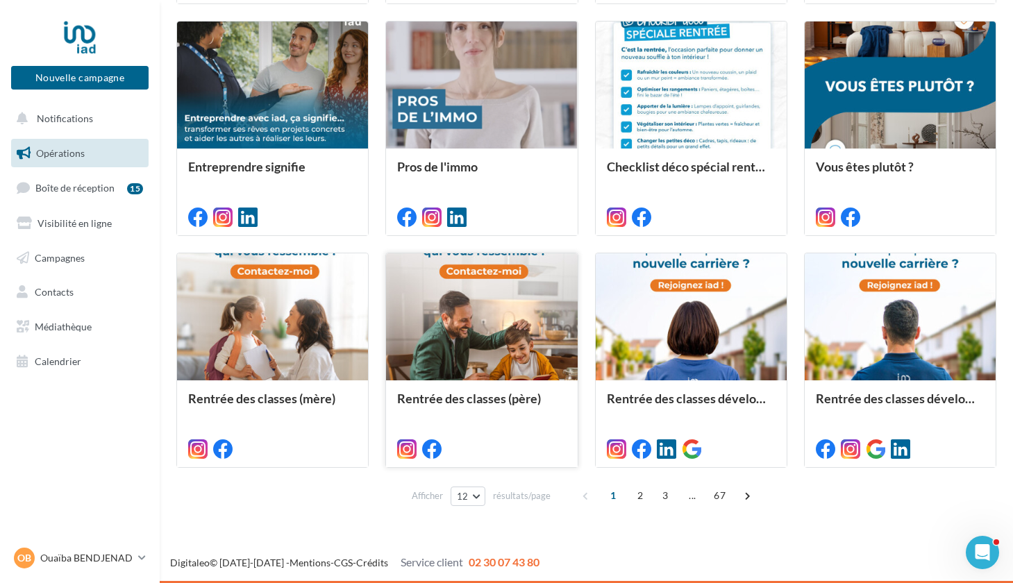
scroll to position [607, 0]
click at [641, 492] on span "2" at bounding box center [640, 496] width 22 height 22
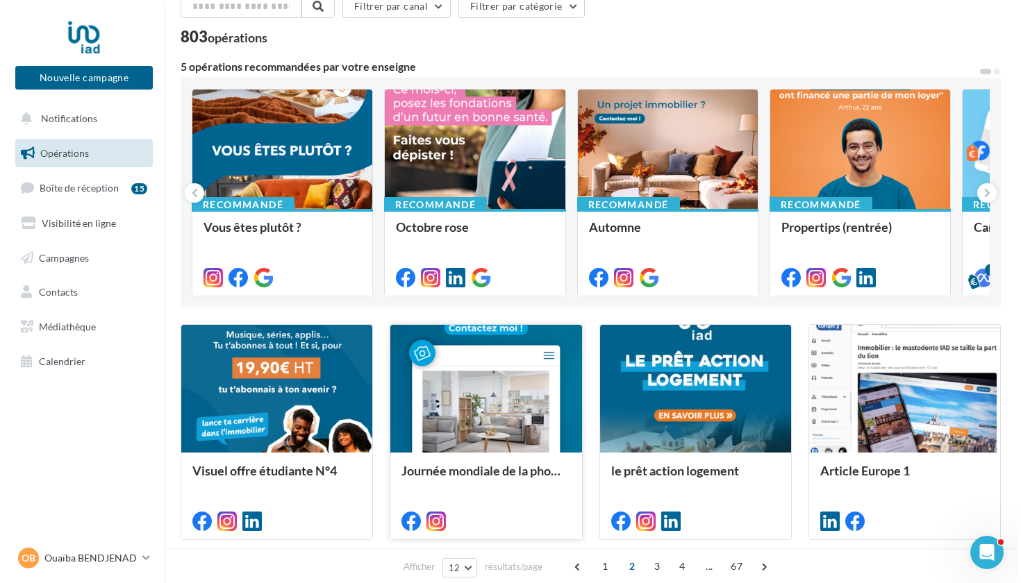
scroll to position [69, 0]
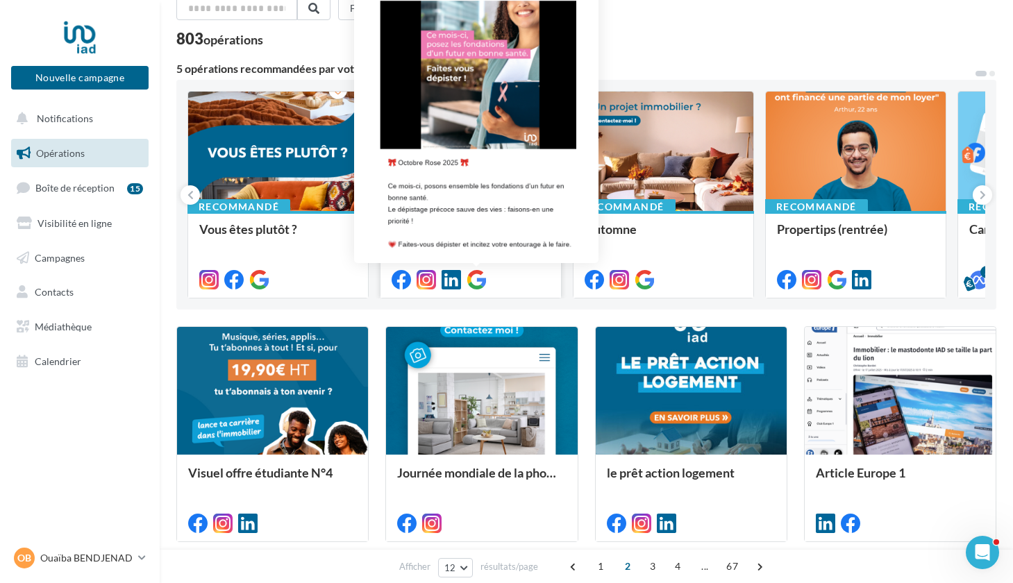
click at [477, 279] on icon at bounding box center [476, 279] width 19 height 19
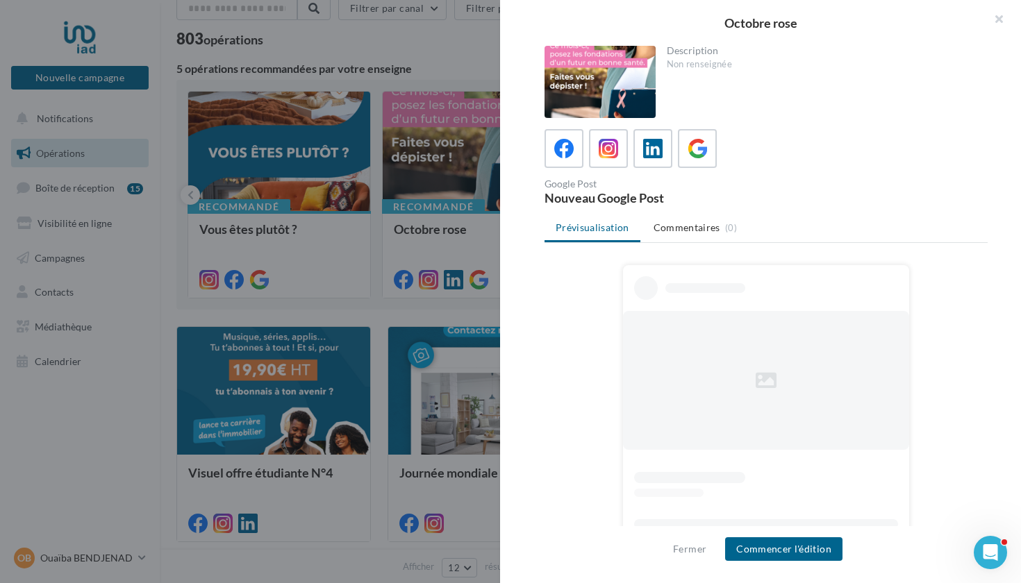
click at [586, 76] on div at bounding box center [599, 82] width 111 height 72
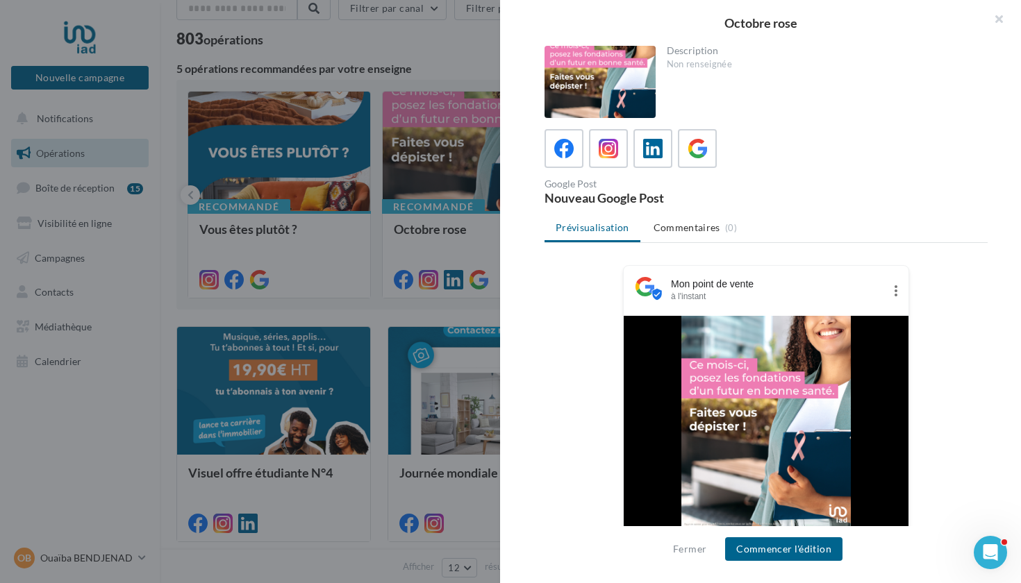
click at [893, 290] on icon at bounding box center [895, 291] width 17 height 17
click at [894, 290] on icon at bounding box center [895, 291] width 17 height 17
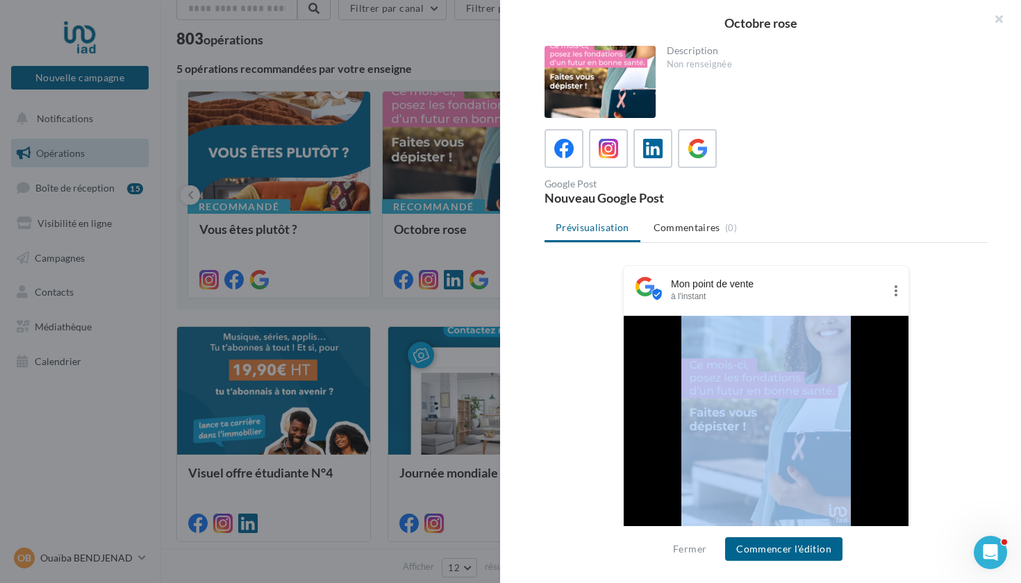
click at [894, 290] on icon at bounding box center [895, 291] width 17 height 17
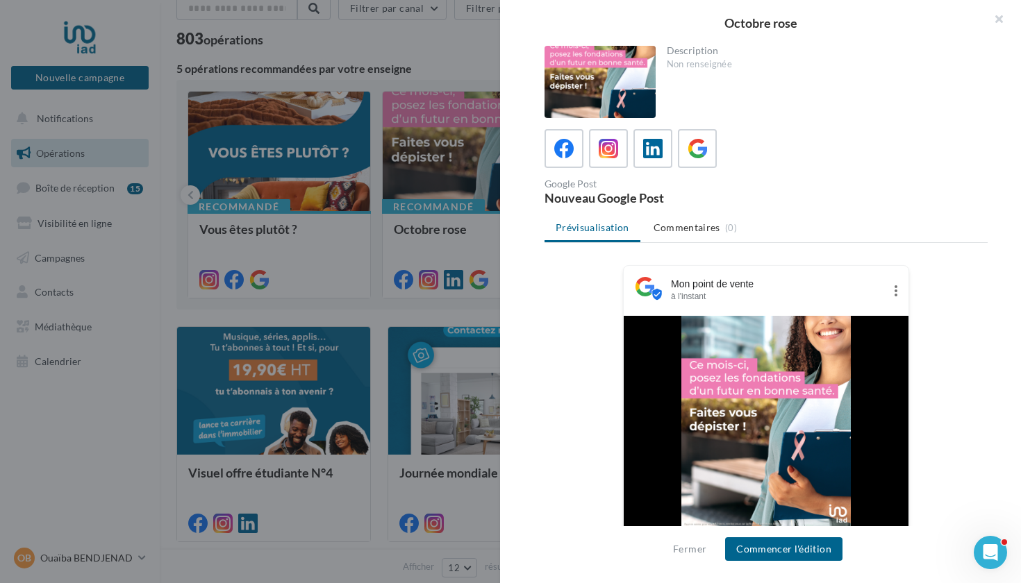
click at [957, 299] on div "Mon point de vente à l'instant 🎀 Octobre Rose 2025 🎀 Ce mois-ci, posons ensembl…" at bounding box center [765, 532] width 443 height 535
click at [651, 151] on icon at bounding box center [653, 149] width 20 height 20
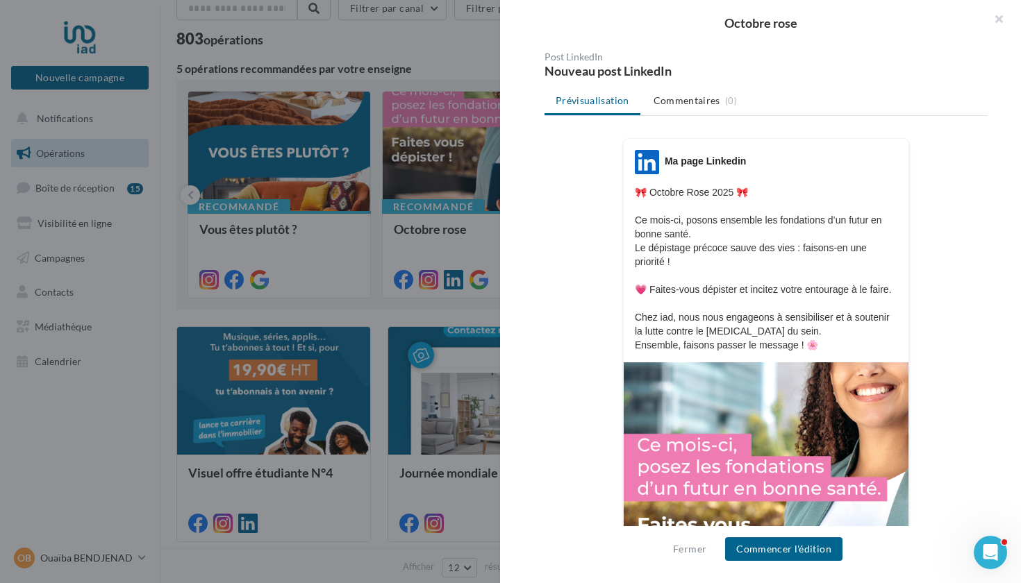
scroll to position [128, 0]
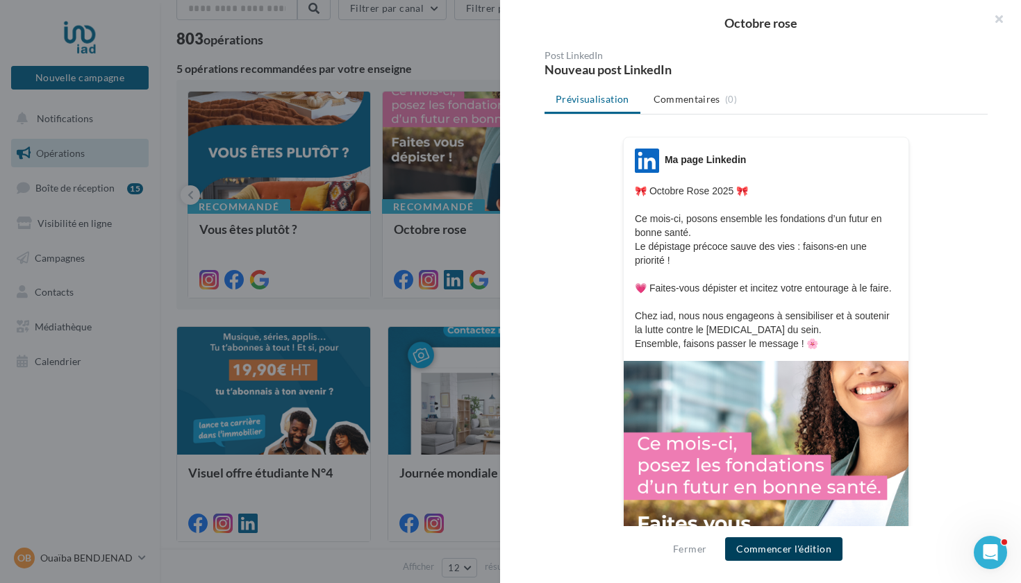
click at [778, 547] on button "Commencer l'édition" at bounding box center [783, 549] width 117 height 24
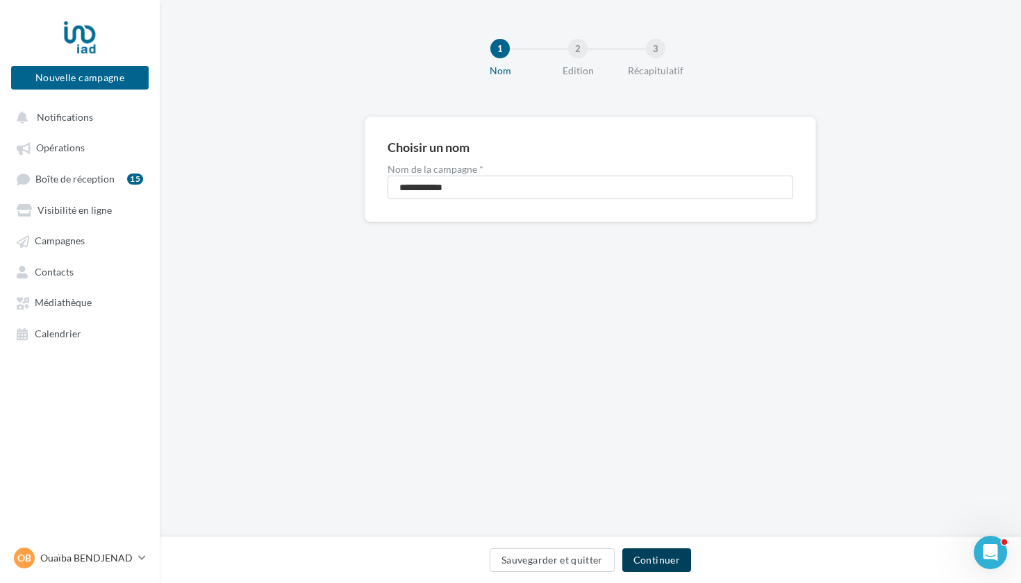
click at [654, 559] on button "Continuer" at bounding box center [656, 561] width 69 height 24
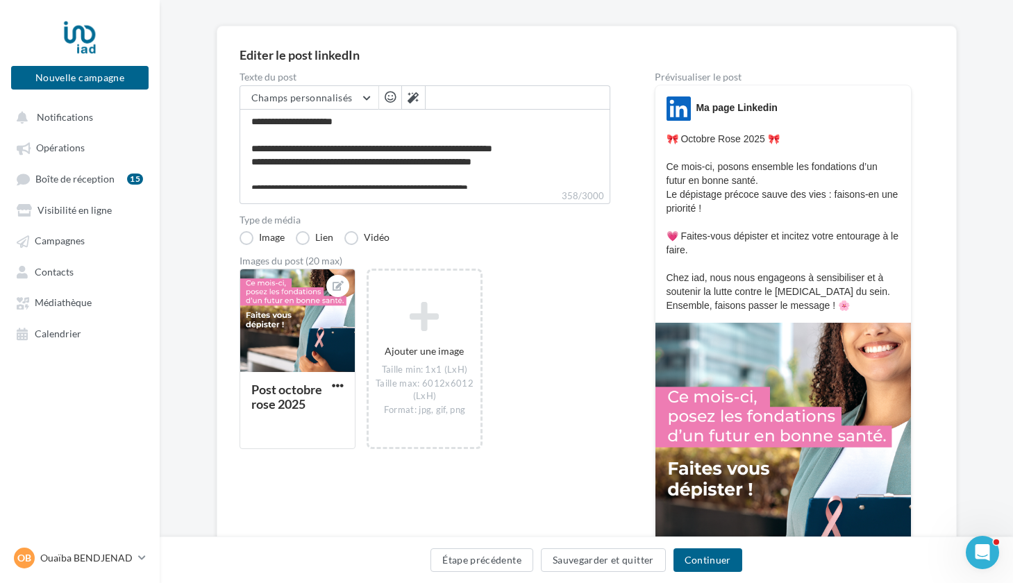
scroll to position [99, 0]
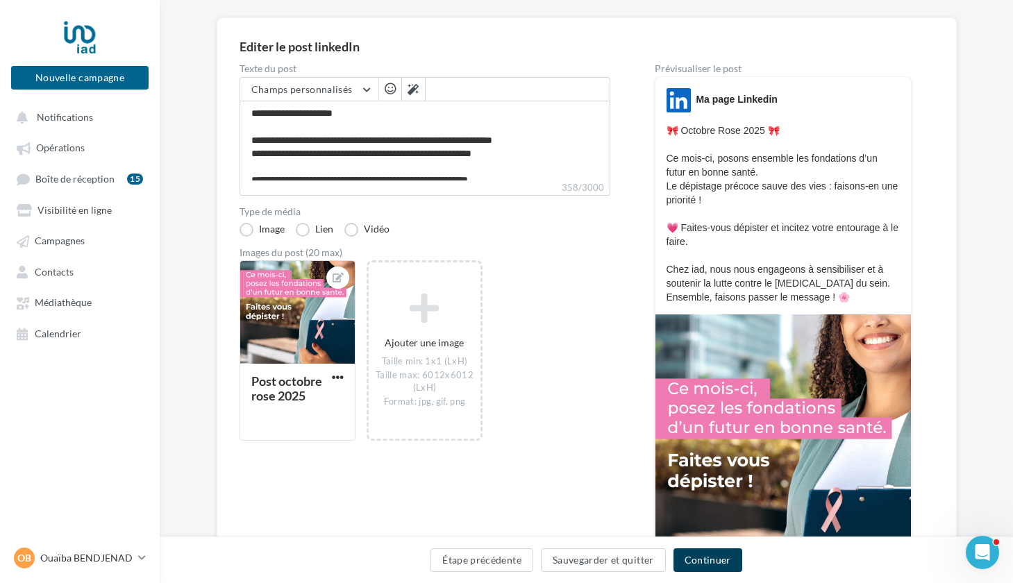
click at [708, 564] on button "Continuer" at bounding box center [708, 561] width 69 height 24
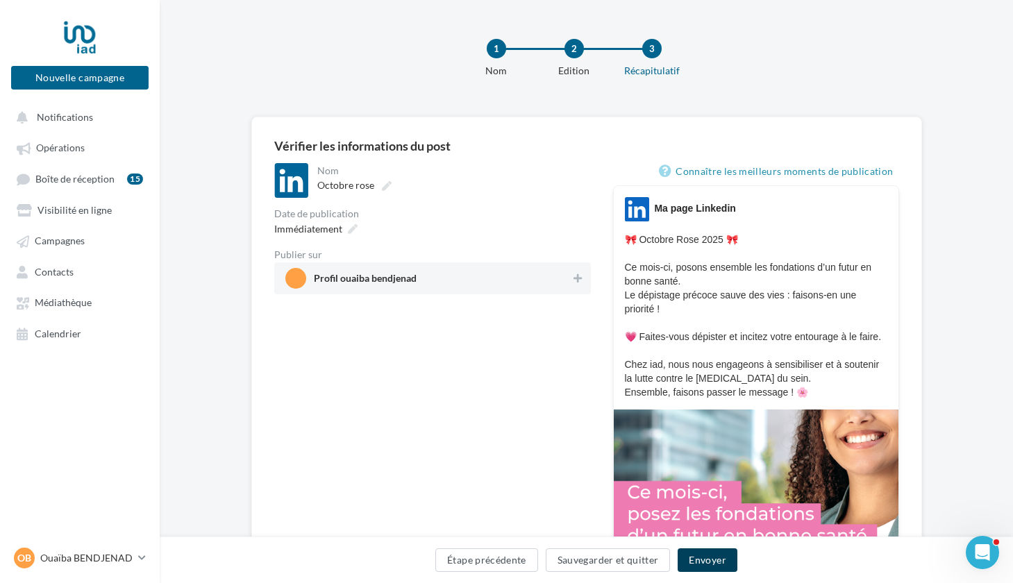
click at [706, 560] on button "Envoyer" at bounding box center [707, 561] width 59 height 24
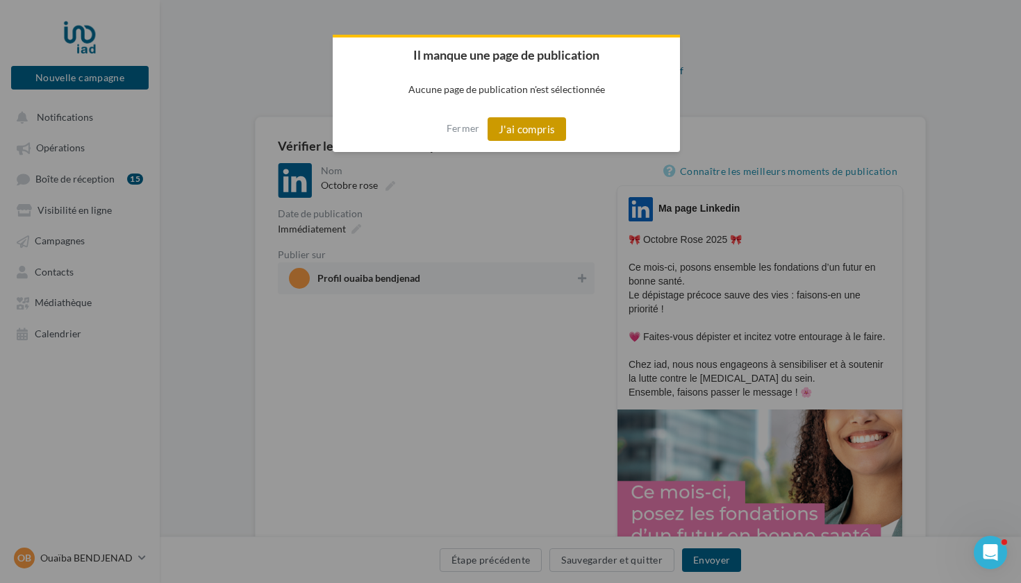
click at [526, 128] on button "J'ai compris" at bounding box center [526, 129] width 79 height 24
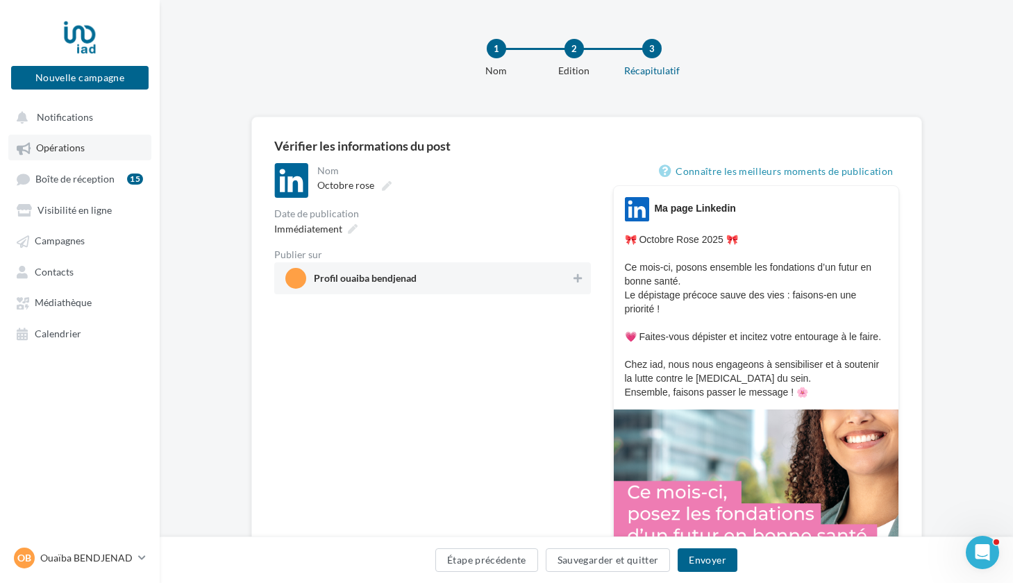
click at [79, 149] on span "Opérations" at bounding box center [60, 148] width 49 height 12
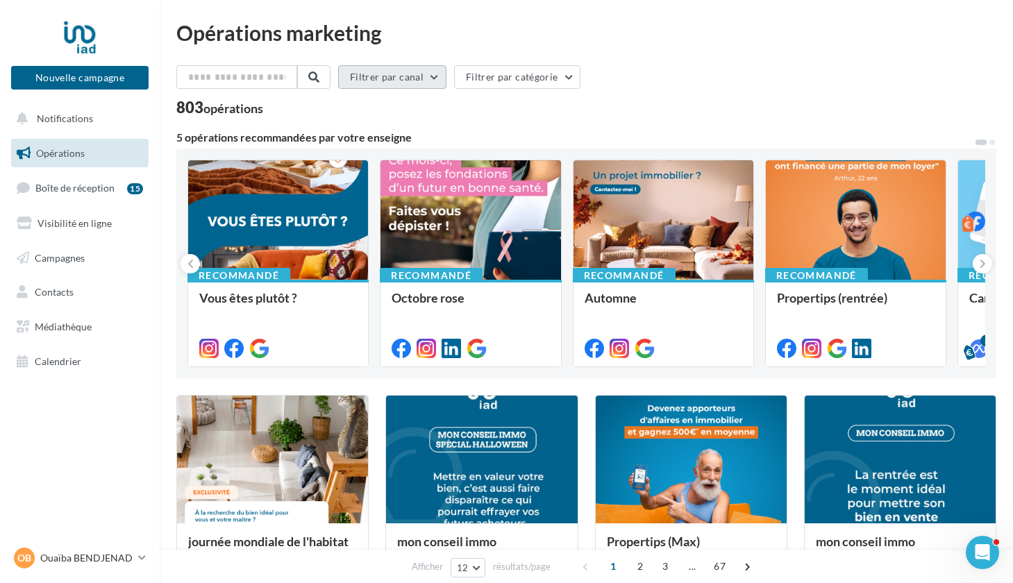
click at [382, 78] on button "Filtrer par canal" at bounding box center [392, 77] width 108 height 24
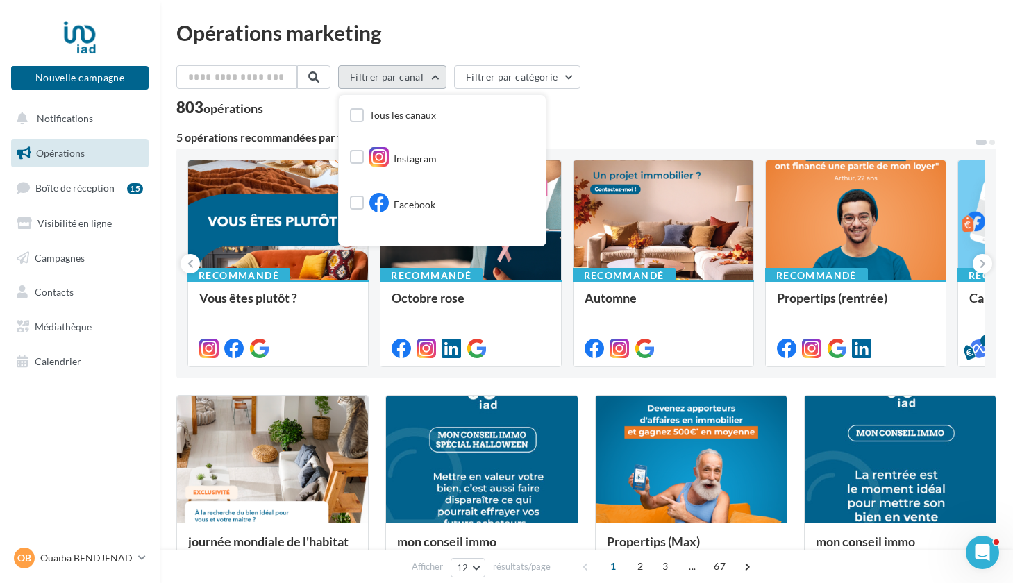
click at [382, 78] on button "Filtrer par canal" at bounding box center [392, 77] width 108 height 24
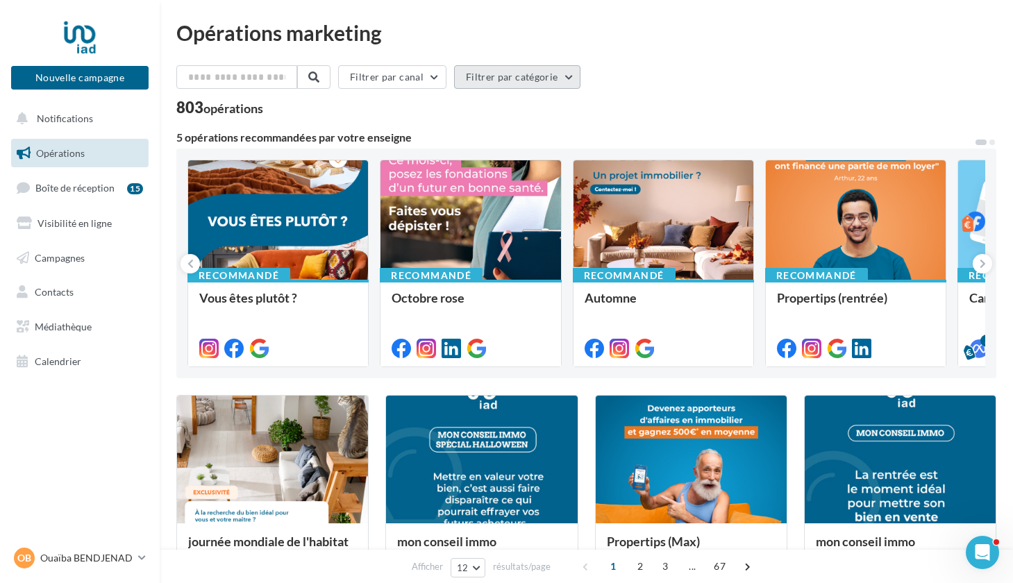
click at [509, 73] on button "Filtrer par catégorie" at bounding box center [517, 77] width 126 height 24
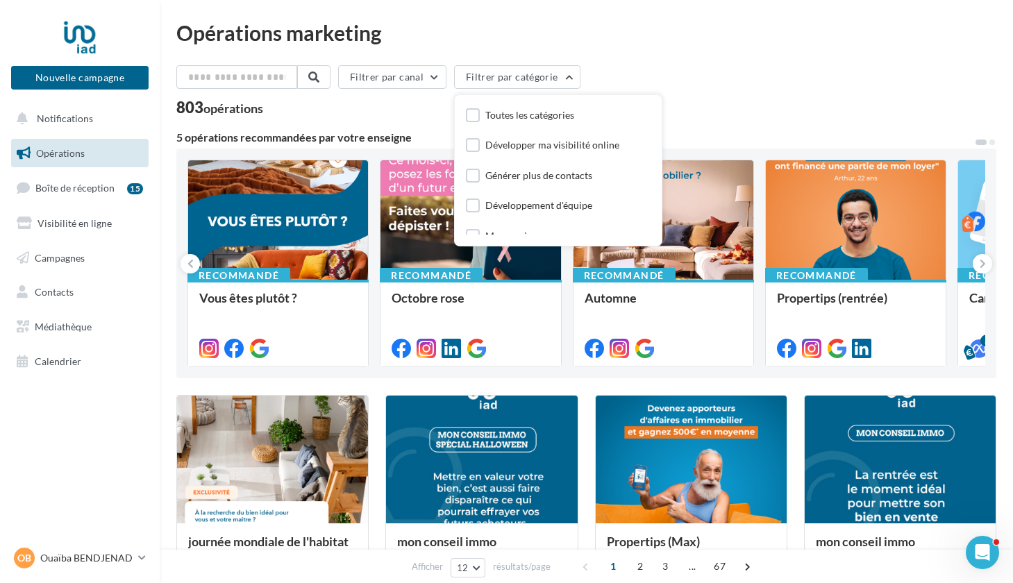
click at [714, 53] on div "Opérations marketing Filtrer par canal Filtrer par catégorie Toutes les catégor…" at bounding box center [586, 570] width 820 height 1097
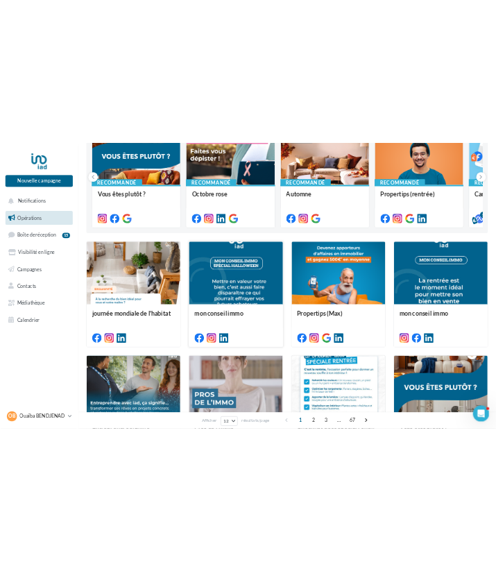
scroll to position [199, 0]
